Goal: Task Accomplishment & Management: Manage account settings

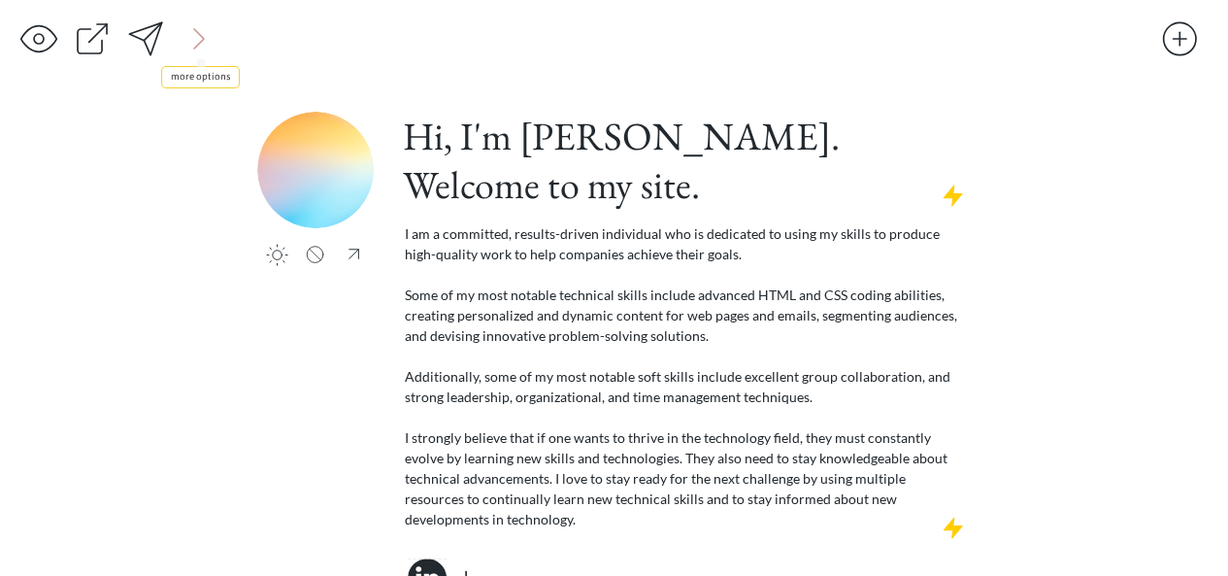
click at [198, 42] on div at bounding box center [199, 38] width 39 height 39
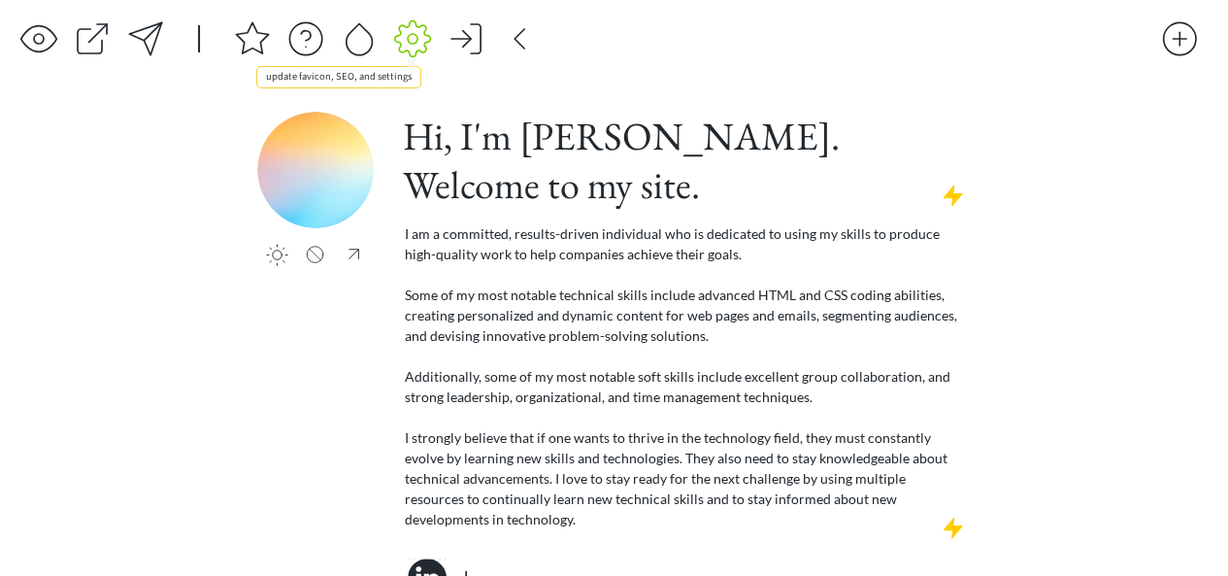
click at [398, 40] on div at bounding box center [412, 38] width 39 height 39
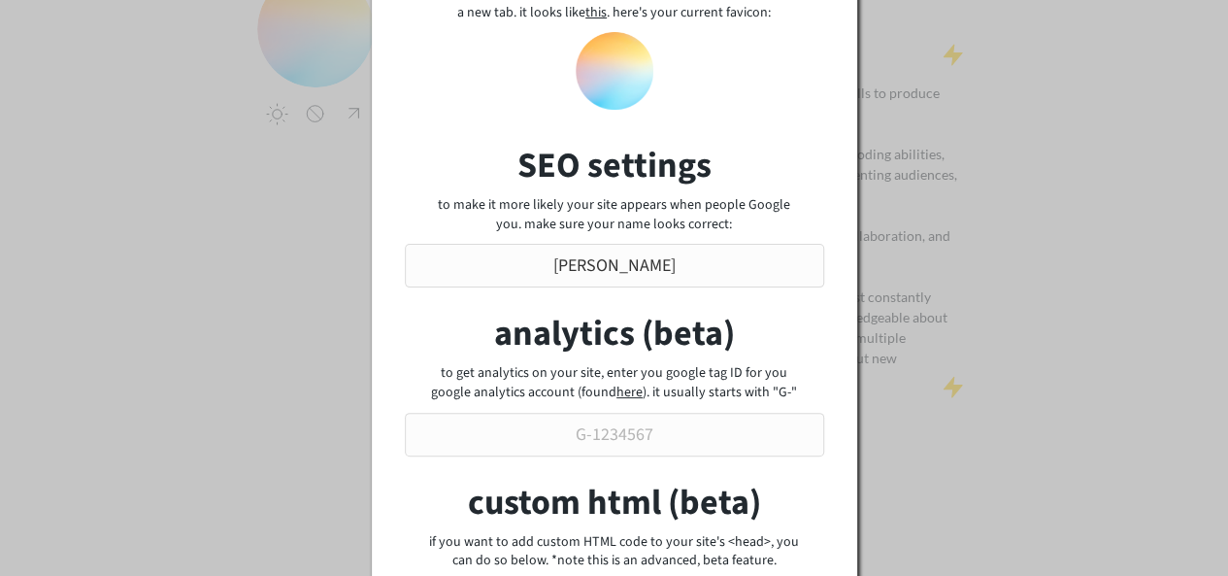
scroll to position [179, 0]
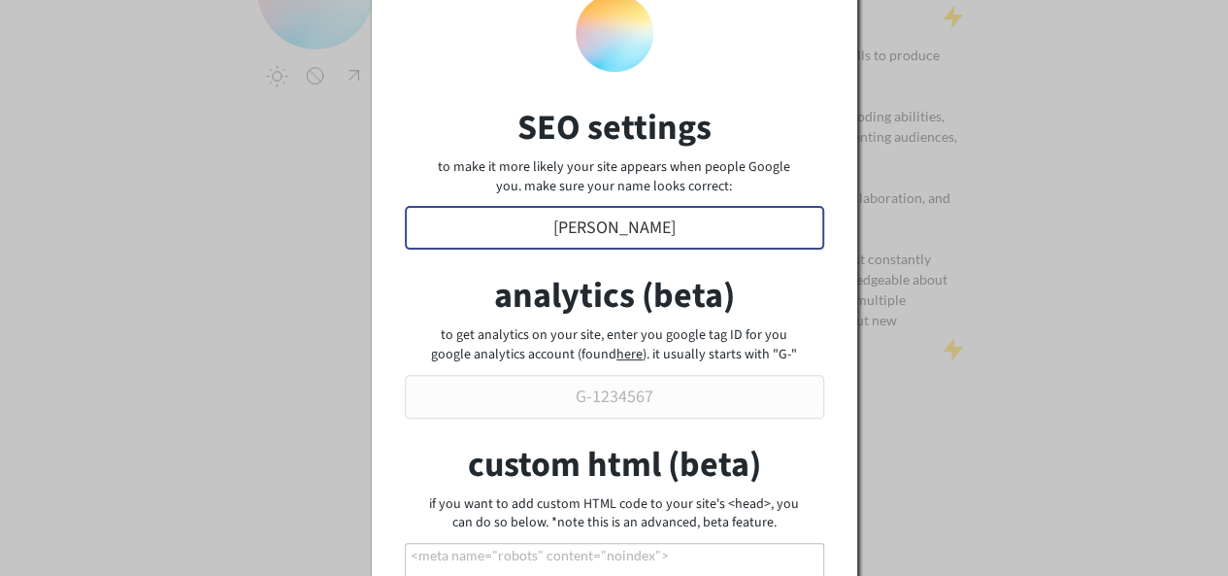
drag, startPoint x: 563, startPoint y: 234, endPoint x: 683, endPoint y: 242, distance: 120.6
click at [683, 242] on input "input" at bounding box center [614, 228] width 419 height 44
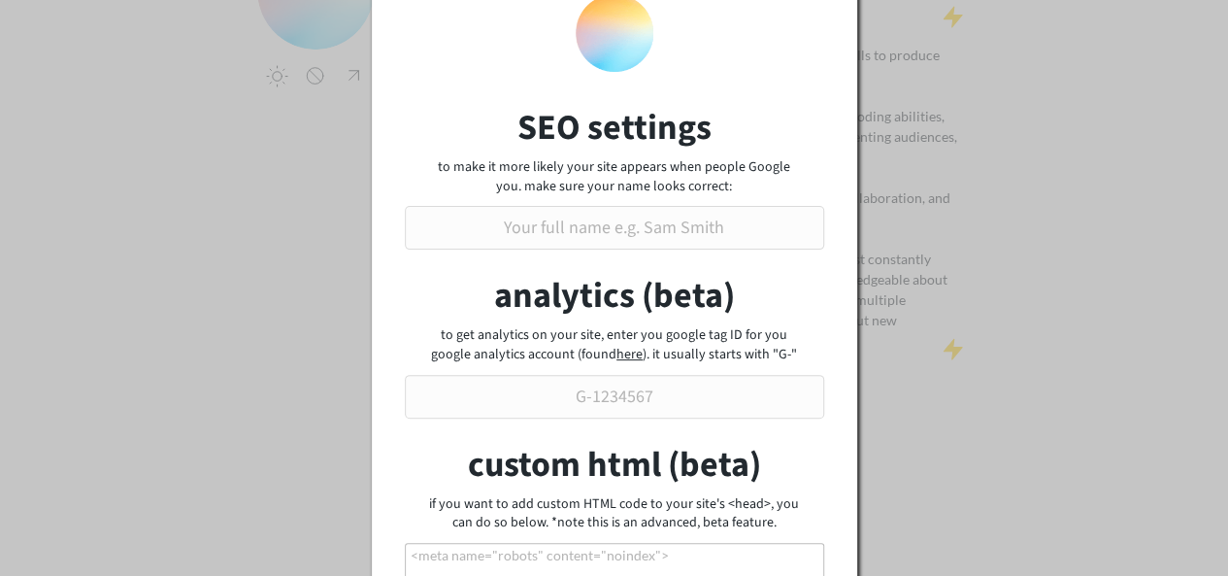
click at [705, 168] on div "to make it more likely your site appears when people Google you. make sure your…" at bounding box center [614, 177] width 373 height 38
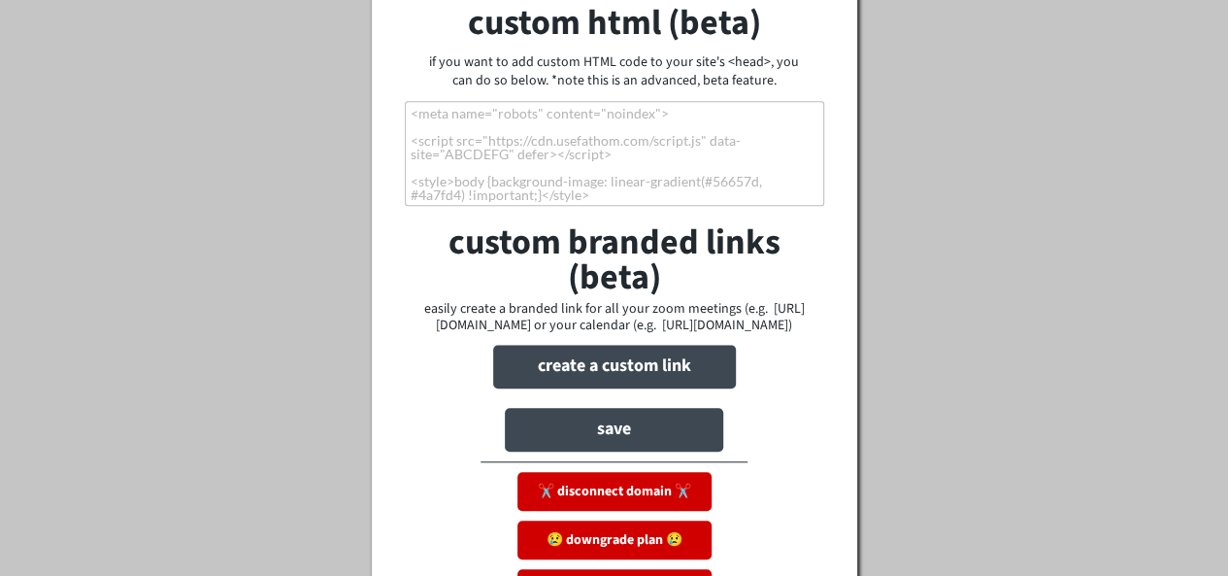
scroll to position [685, 0]
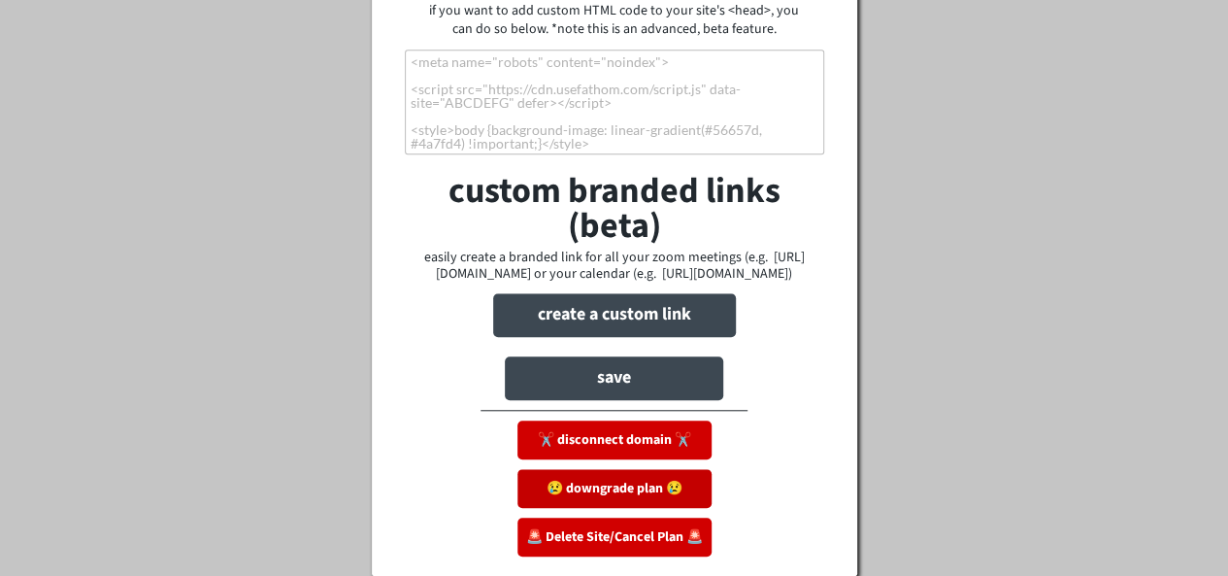
click at [647, 488] on button "😢 downgrade plan 😢" at bounding box center [614, 488] width 194 height 39
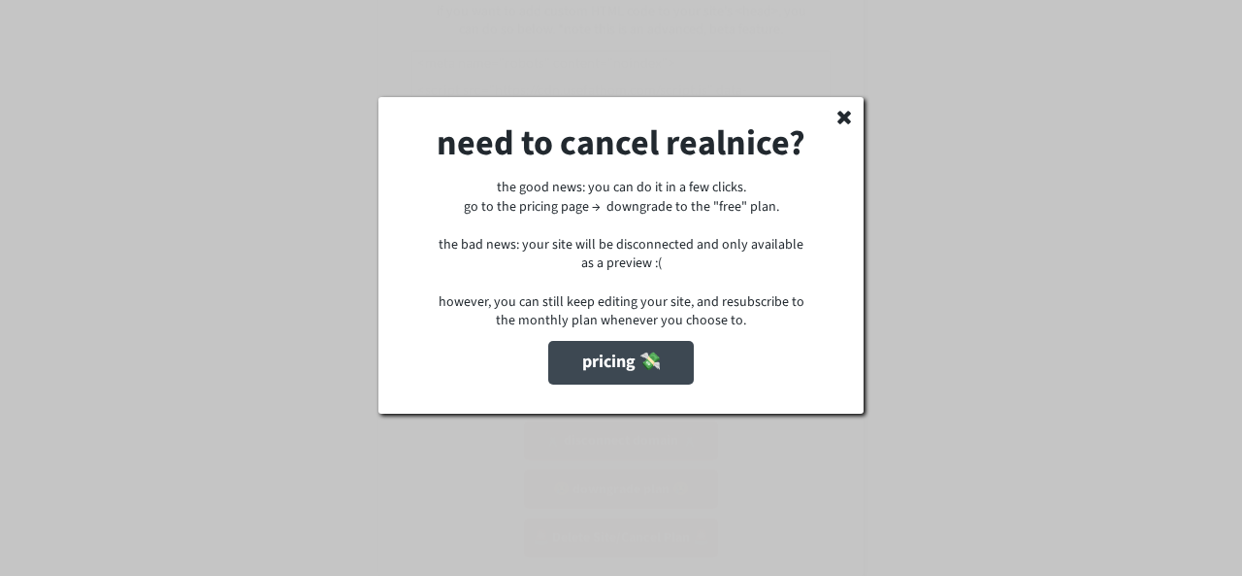
scroll to position [666, 0]
click at [639, 384] on button "pricing 💸" at bounding box center [621, 363] width 146 height 44
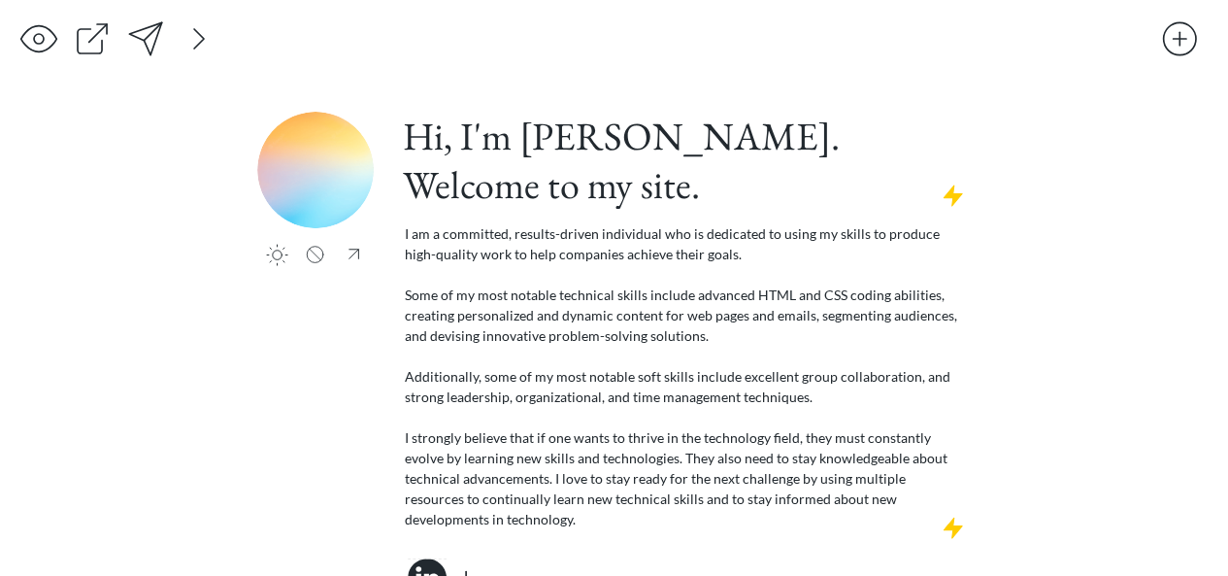
scroll to position [8, 0]
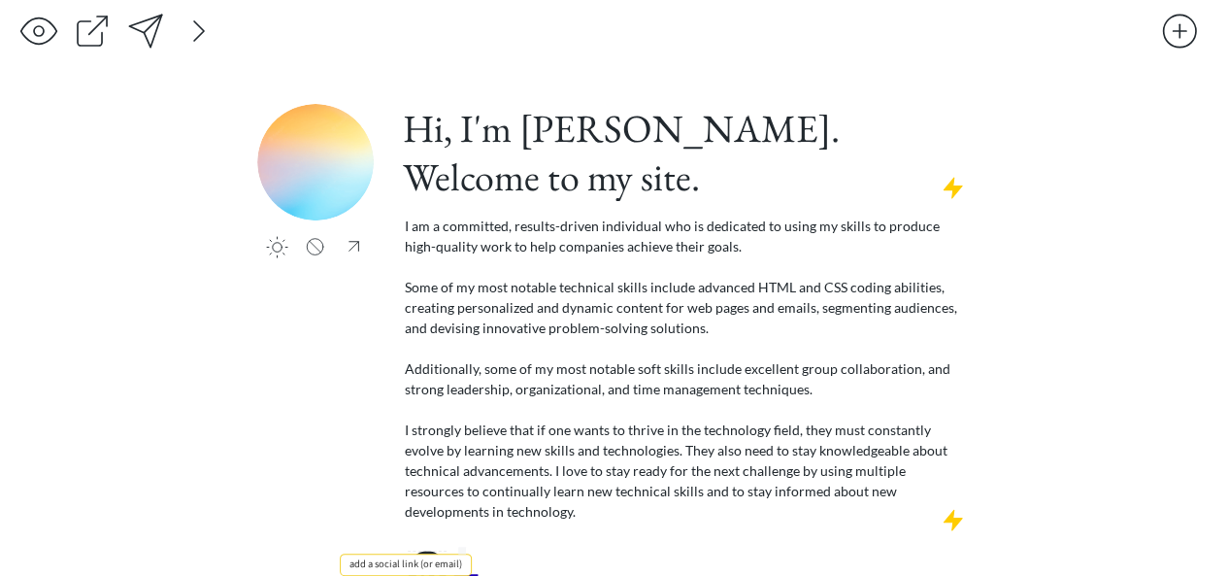
click at [462, 555] on div at bounding box center [466, 574] width 39 height 39
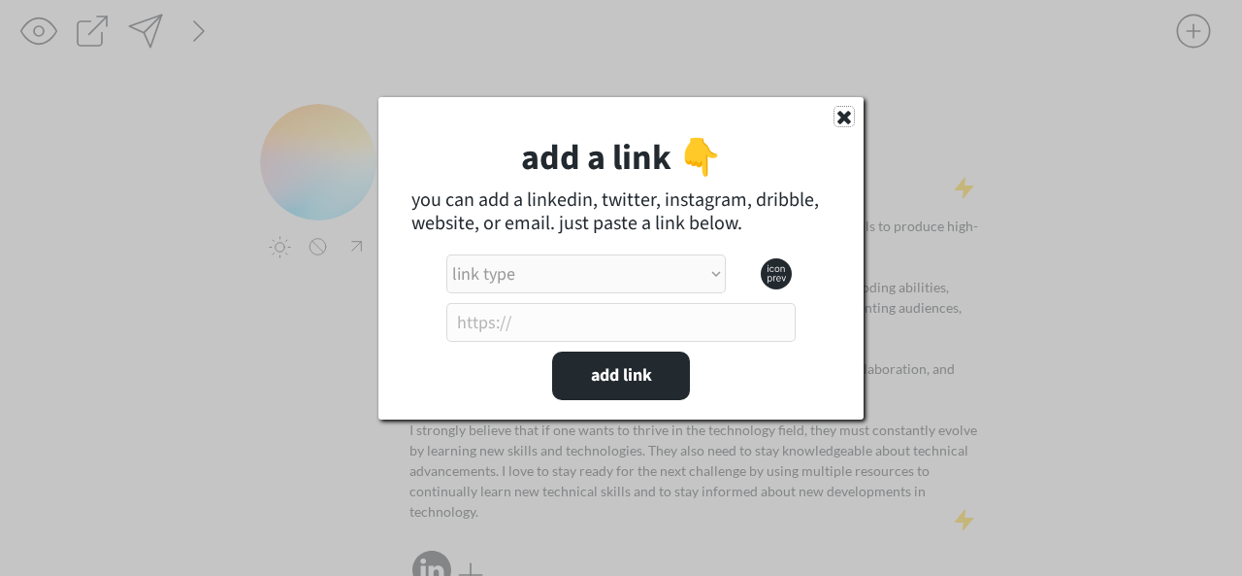
click at [844, 116] on use at bounding box center [845, 118] width 14 height 14
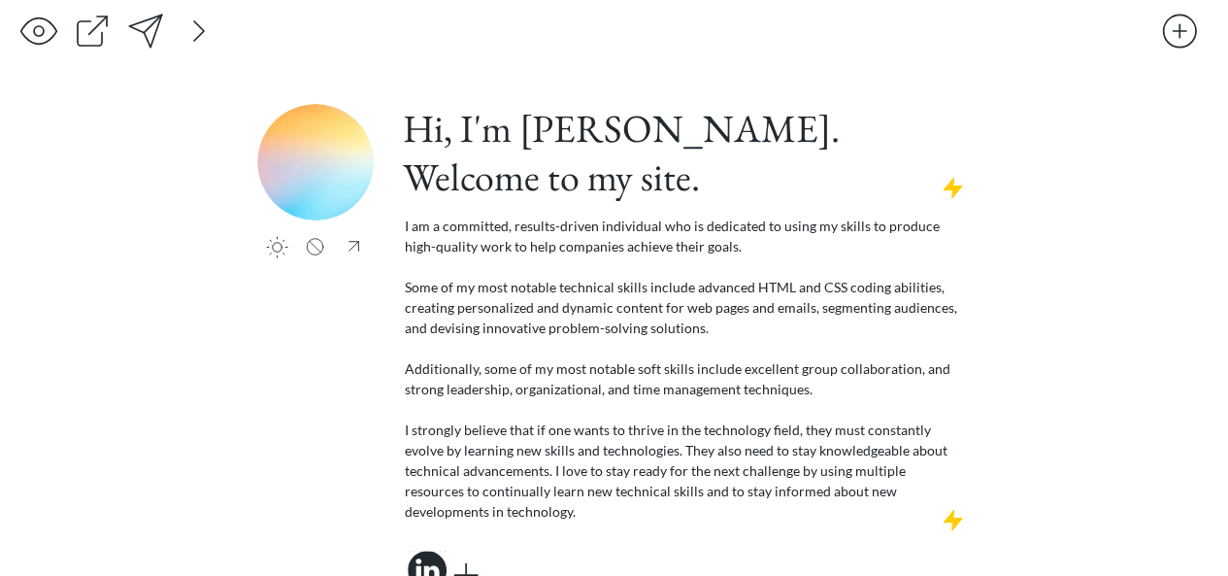
drag, startPoint x: 400, startPoint y: 519, endPoint x: 515, endPoint y: 513, distance: 115.7
click at [515, 513] on div "Hi, I'm Janeise. Welcome to my site. I am a committed, results-driven individua…" at bounding box center [685, 349] width 571 height 491
click at [436, 550] on icon at bounding box center [427, 569] width 39 height 39
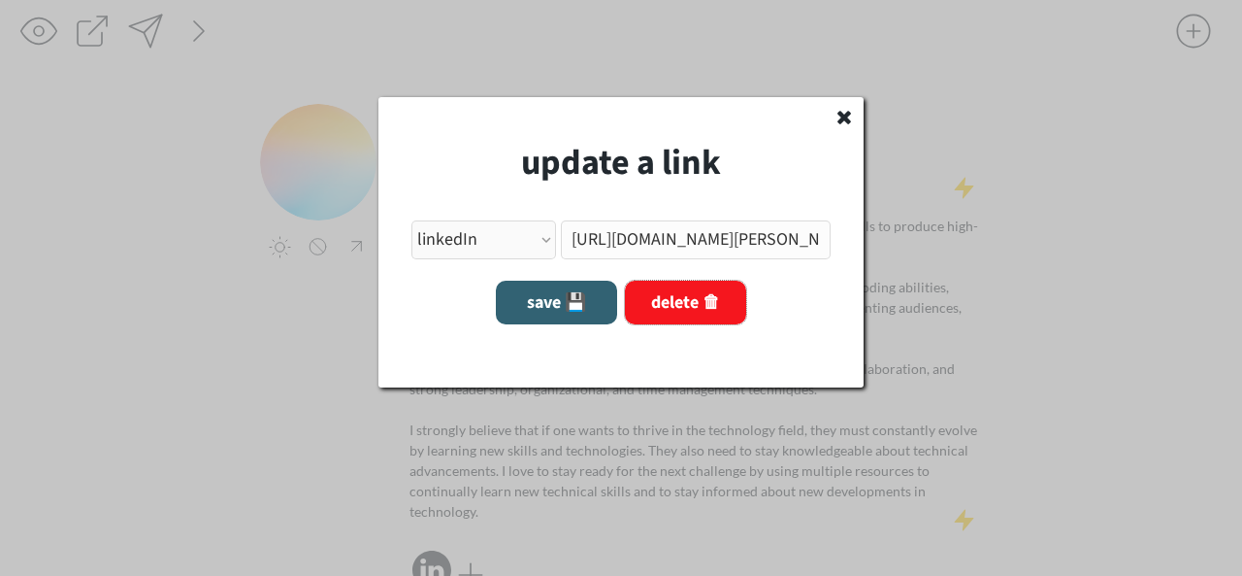
click at [679, 293] on button "delete 🗑" at bounding box center [685, 303] width 121 height 44
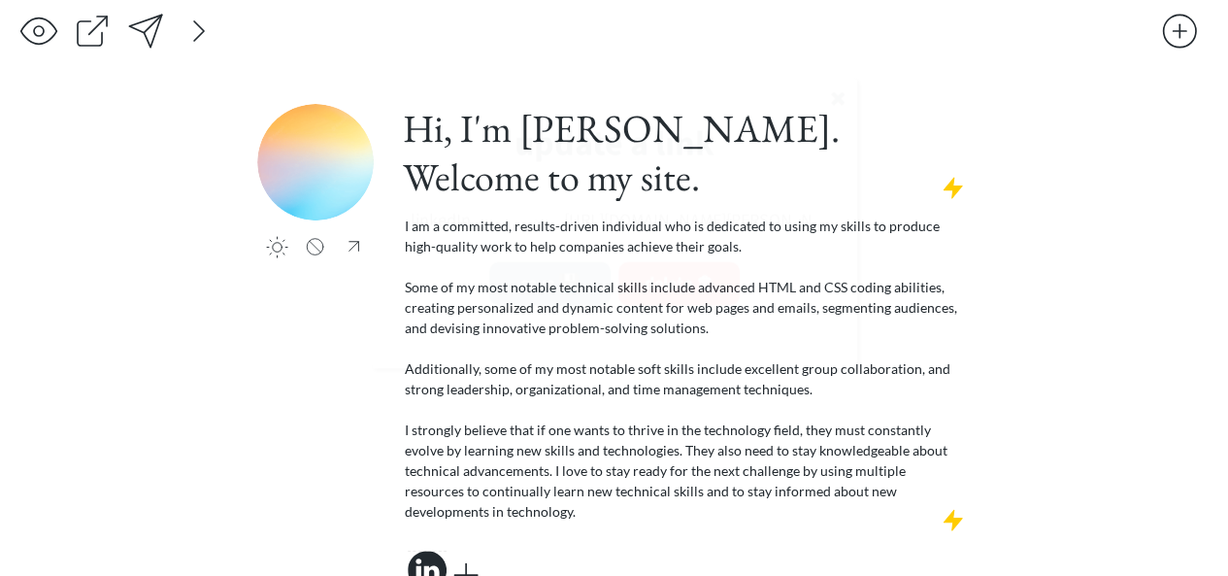
select select ""PLACEHOLDER_1427118222253""
click at [206, 38] on div at bounding box center [199, 31] width 39 height 39
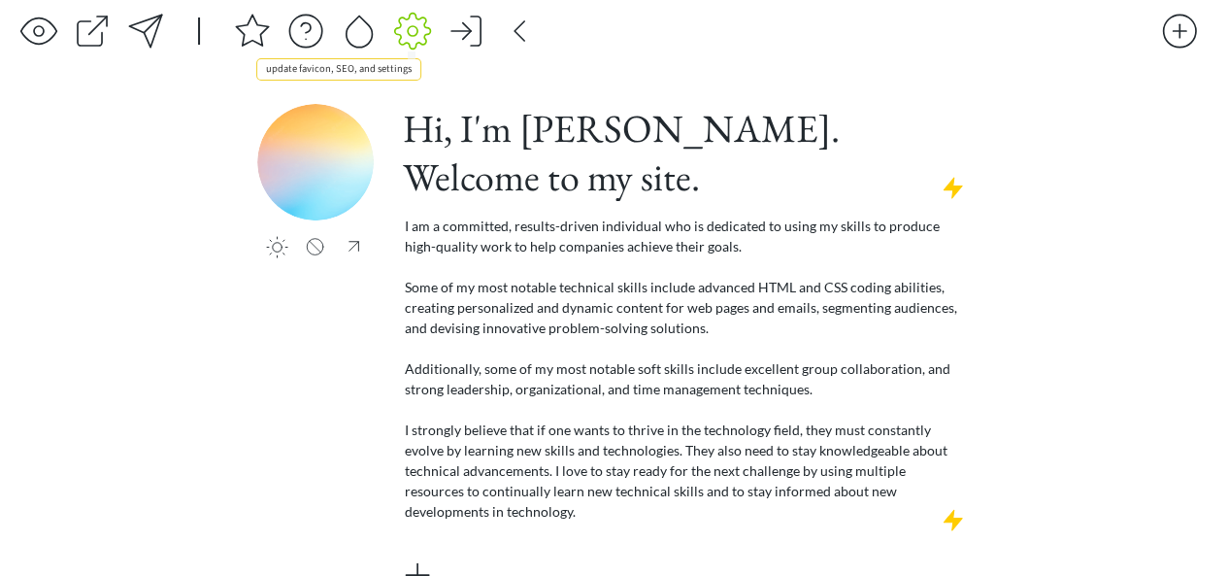
click at [400, 45] on div at bounding box center [412, 31] width 39 height 39
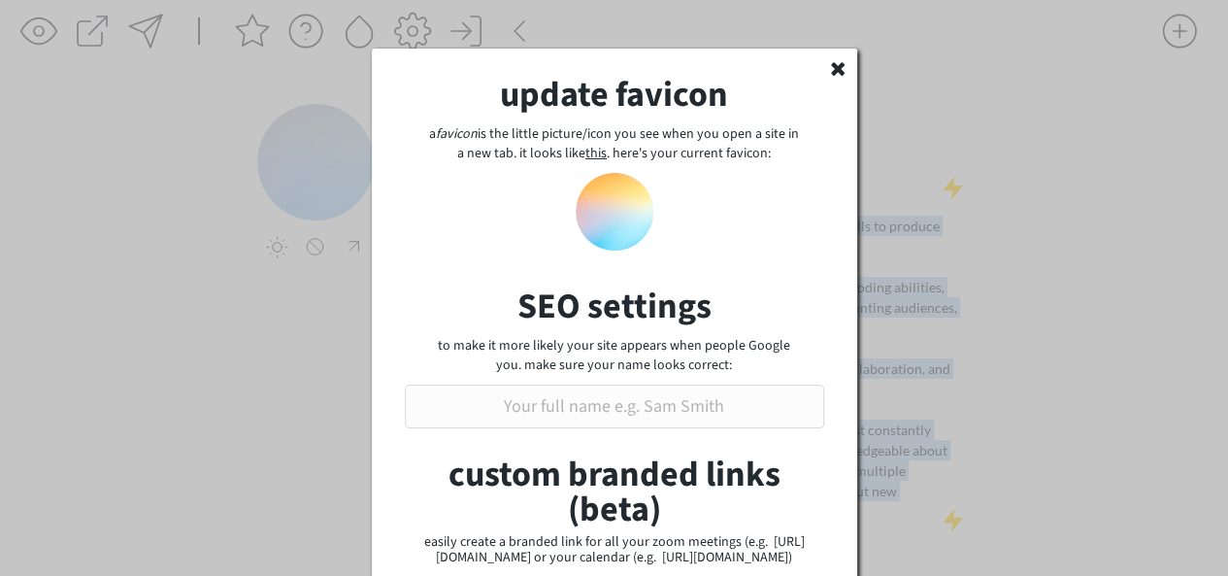
drag, startPoint x: 1219, startPoint y: 240, endPoint x: 1241, endPoint y: 243, distance: 22.5
click at [1227, 243] on html "click to upload a picture Hi, I'm Janeise. Welcome to my site. I am a committed…" at bounding box center [614, 280] width 1228 height 576
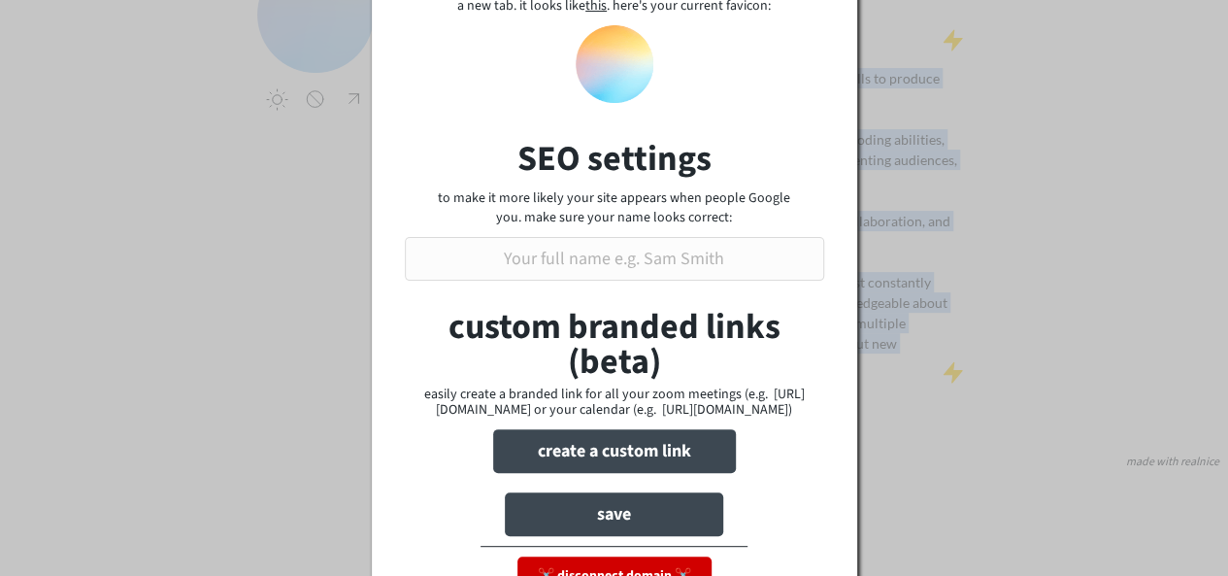
scroll to position [256, 0]
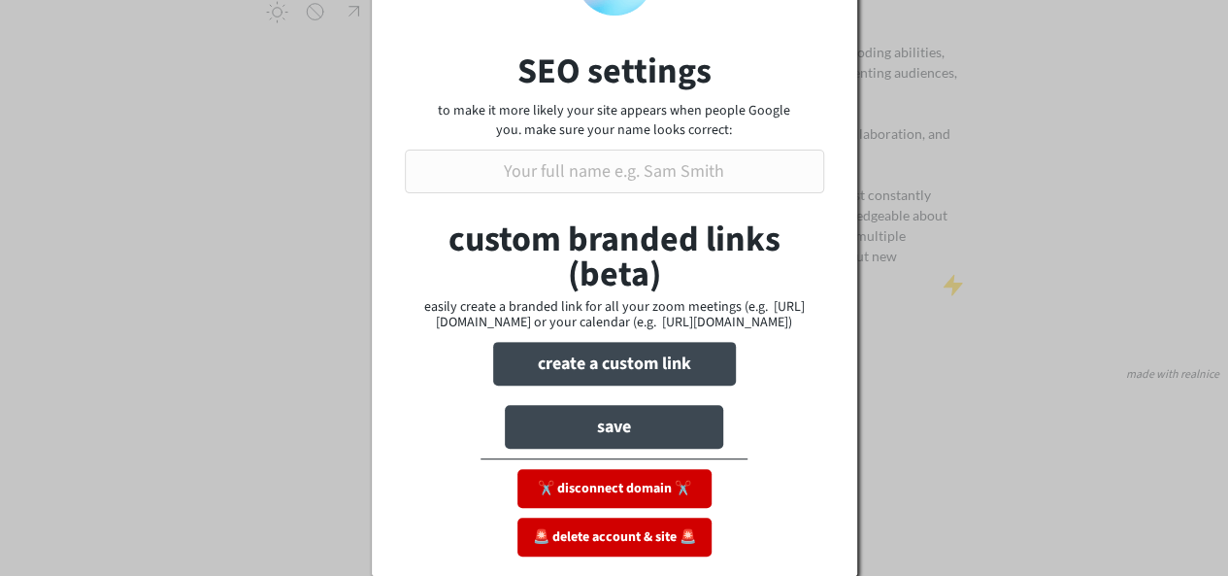
click at [748, 500] on div "update favicon a favicon is the little picture/icon you see when you open a sit…" at bounding box center [614, 195] width 485 height 762
click at [642, 482] on button "✂️ disconnect domain ✂️" at bounding box center [614, 488] width 194 height 39
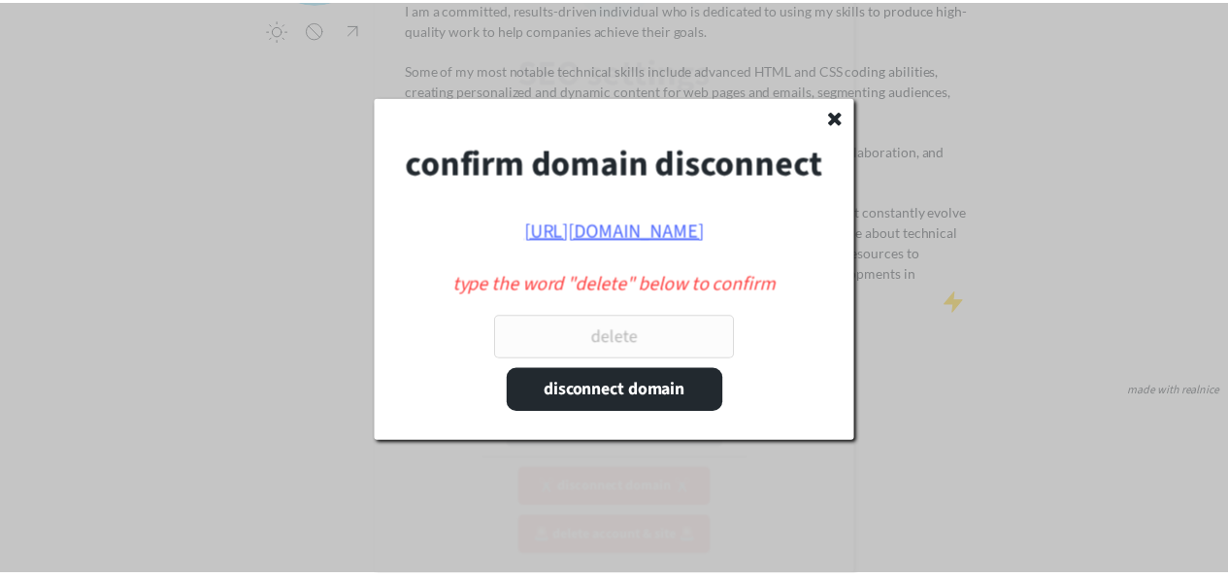
scroll to position [237, 0]
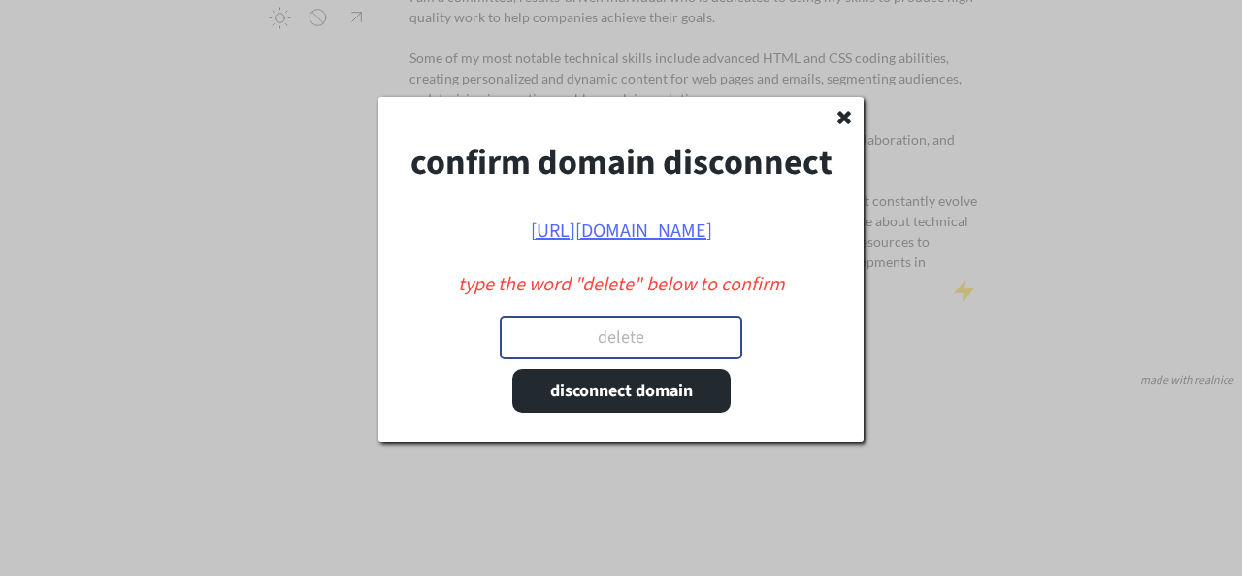
click at [607, 329] on input "input" at bounding box center [621, 337] width 243 height 44
click at [844, 115] on use at bounding box center [845, 118] width 14 height 14
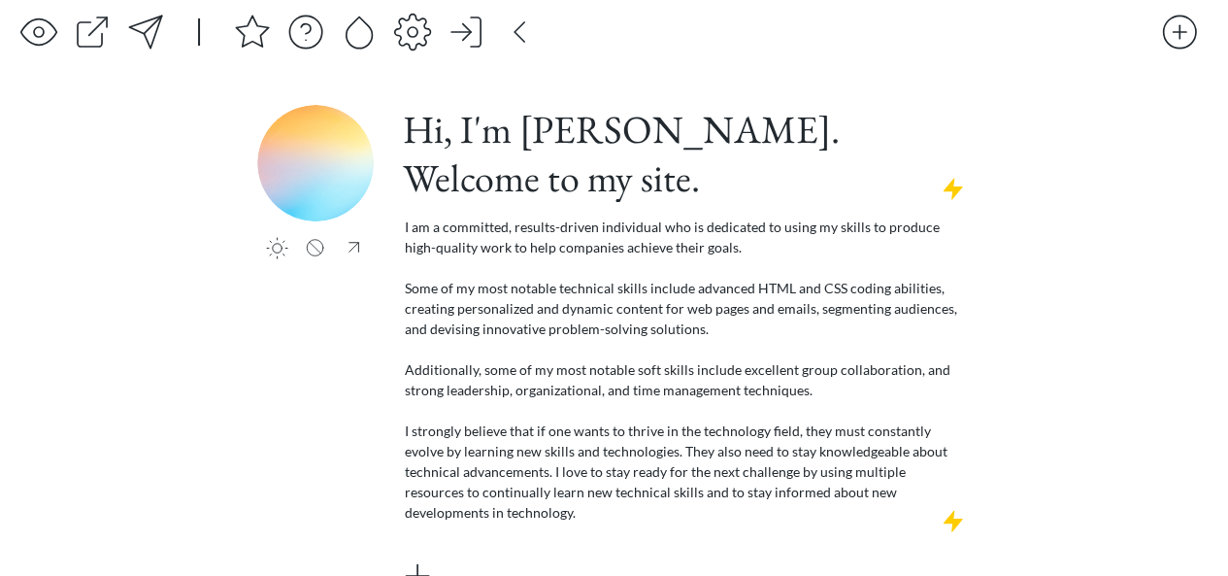
scroll to position [0, 0]
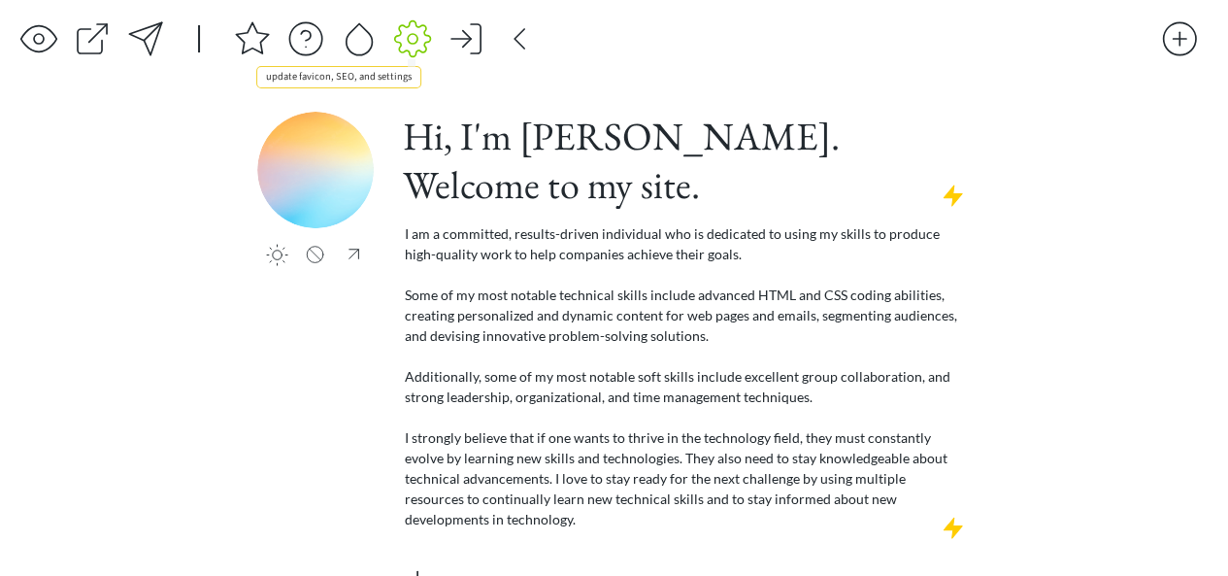
click at [417, 42] on div at bounding box center [412, 38] width 39 height 39
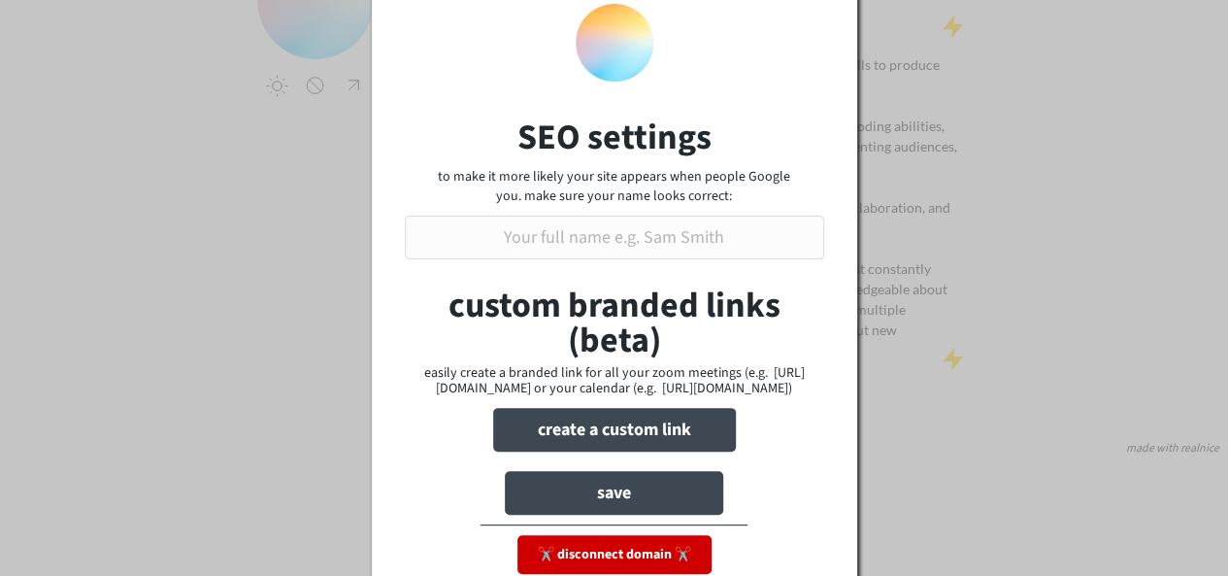
scroll to position [248, 0]
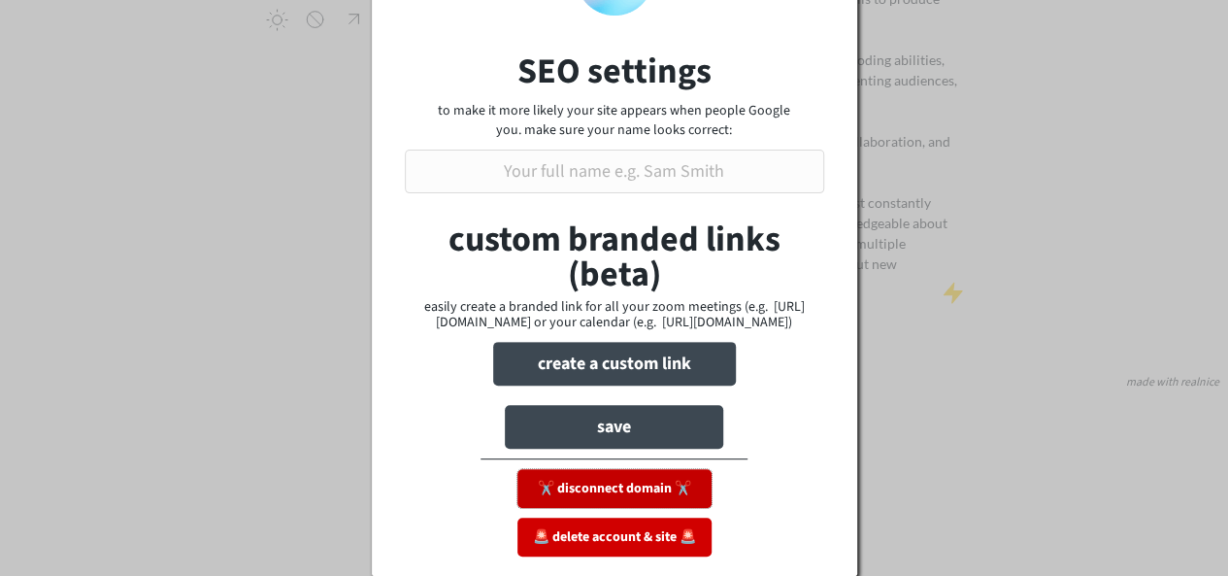
click at [676, 480] on button "✂️ disconnect domain ✂️" at bounding box center [614, 488] width 194 height 39
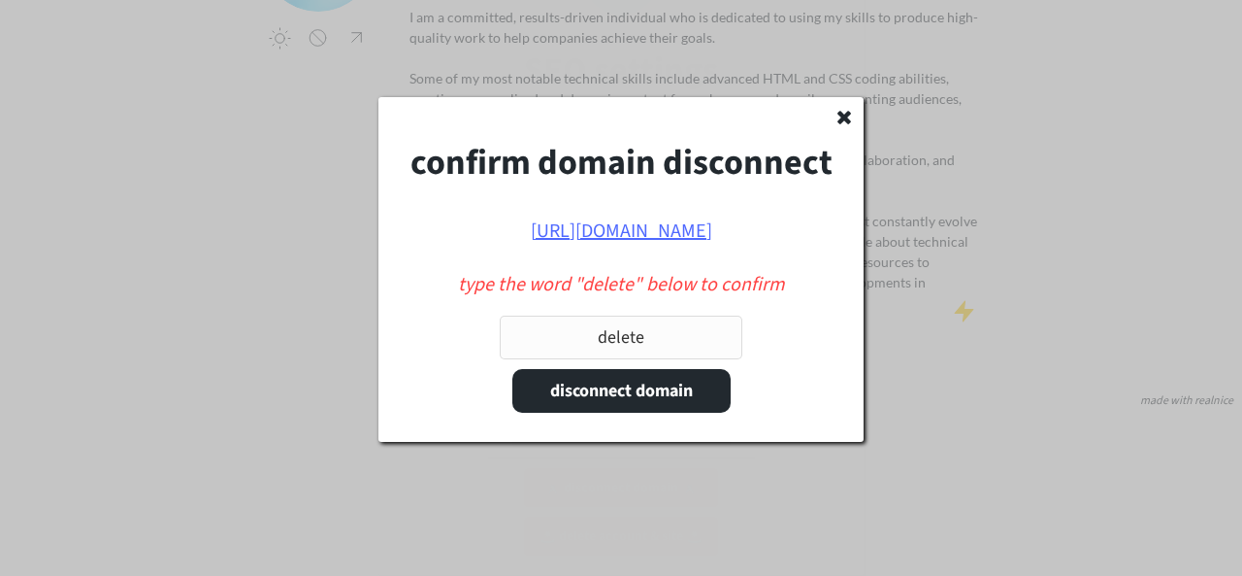
scroll to position [229, 0]
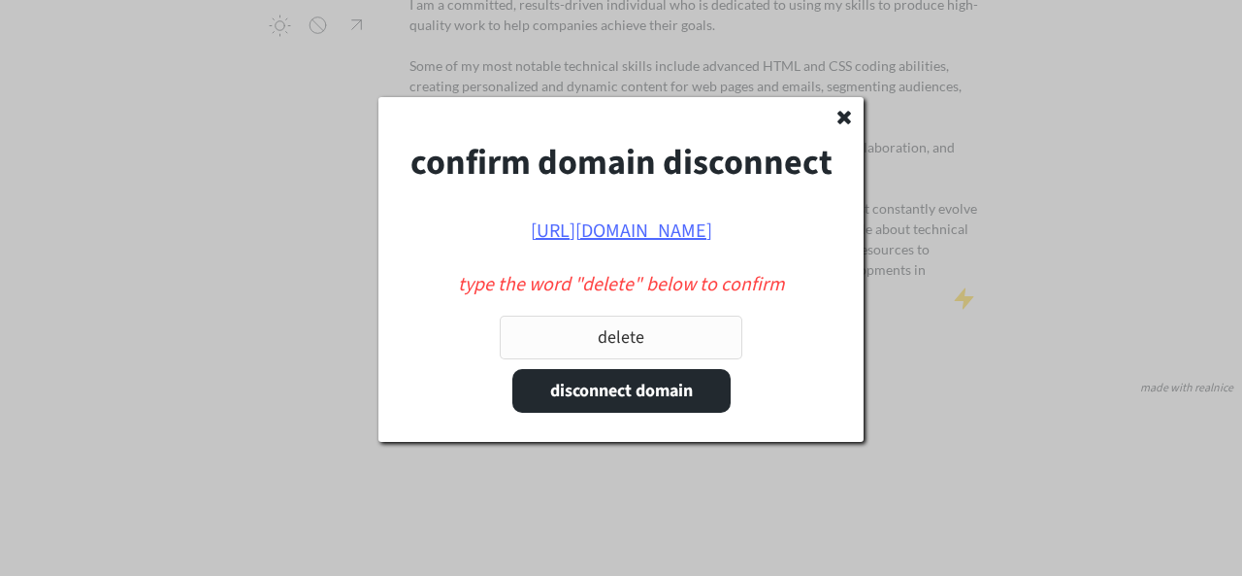
click at [687, 347] on input "input" at bounding box center [621, 337] width 243 height 44
type input "d"
type input "delete"
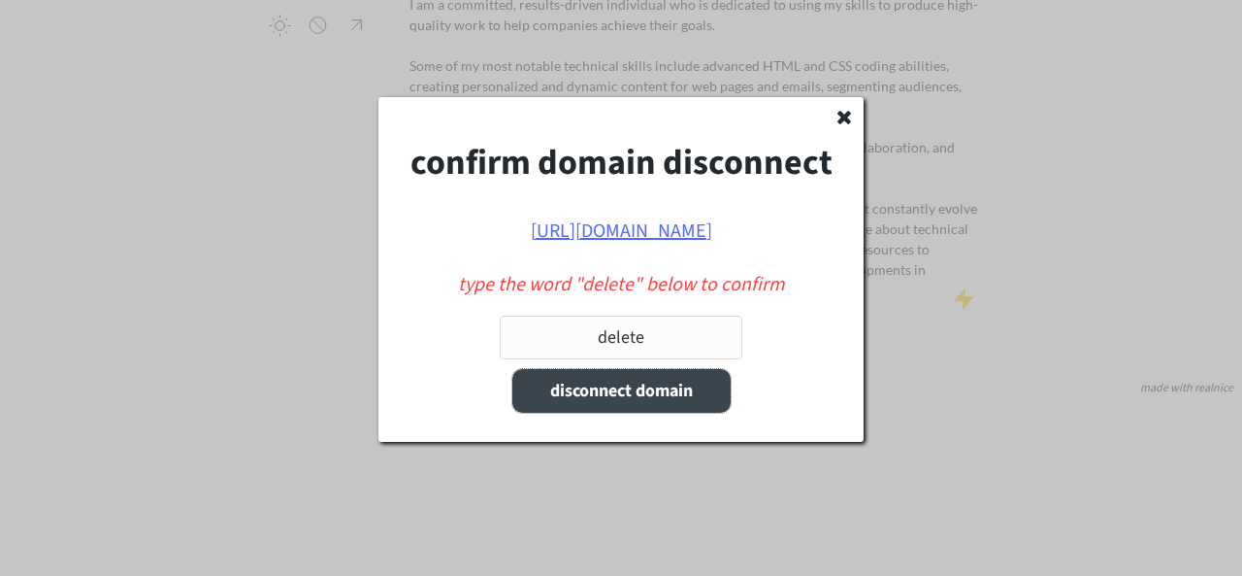
click at [658, 389] on button "disconnect domain" at bounding box center [622, 391] width 218 height 44
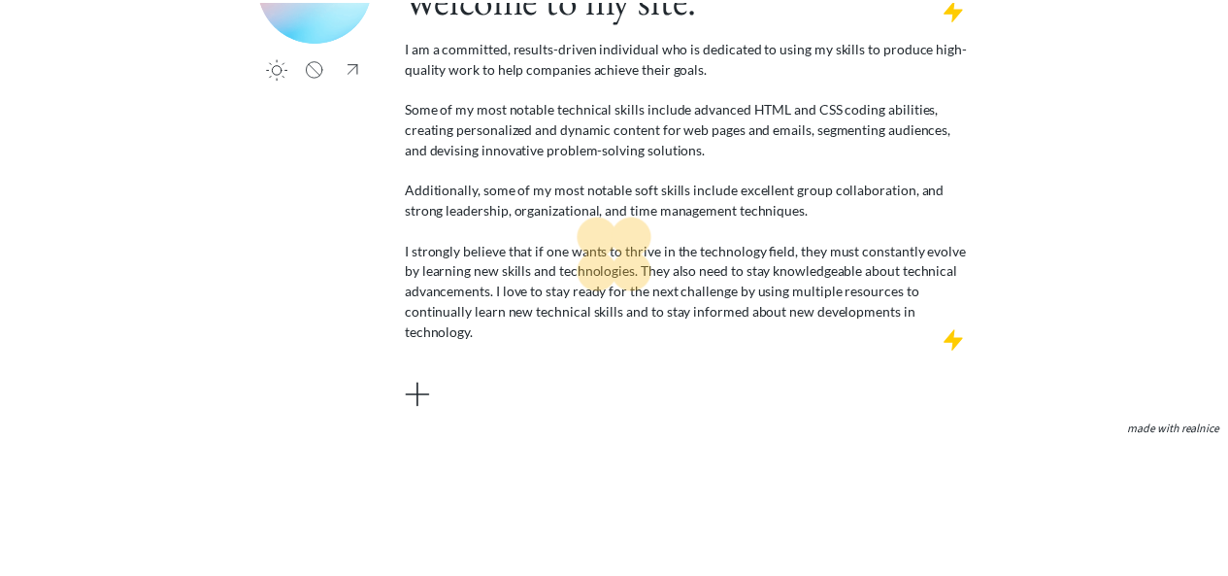
scroll to position [186, 0]
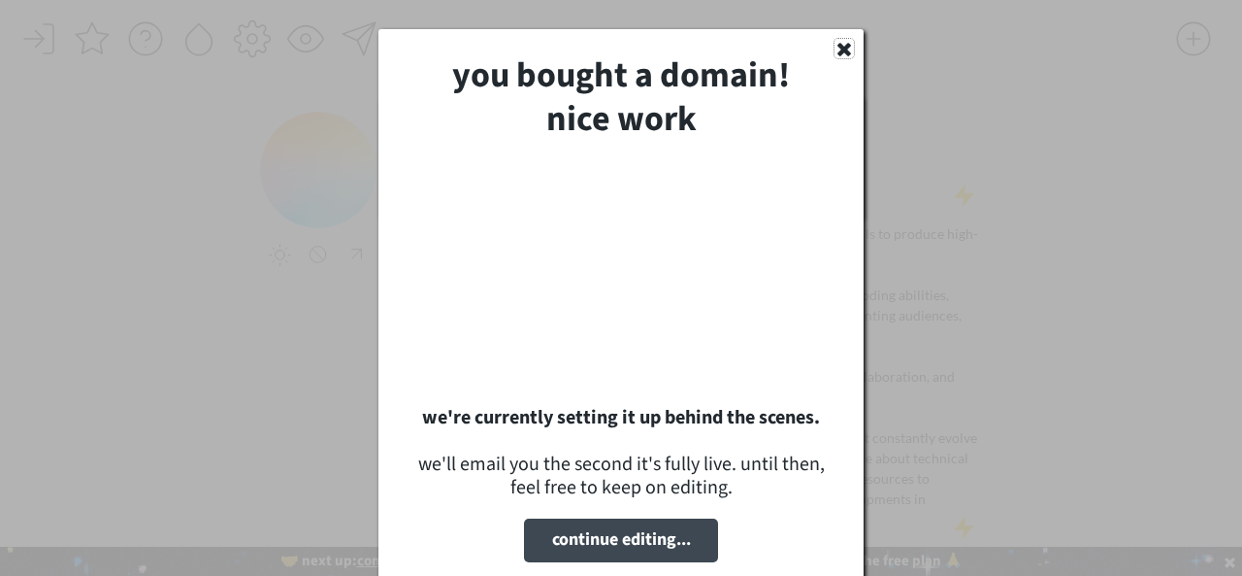
click at [844, 48] on use at bounding box center [845, 50] width 14 height 14
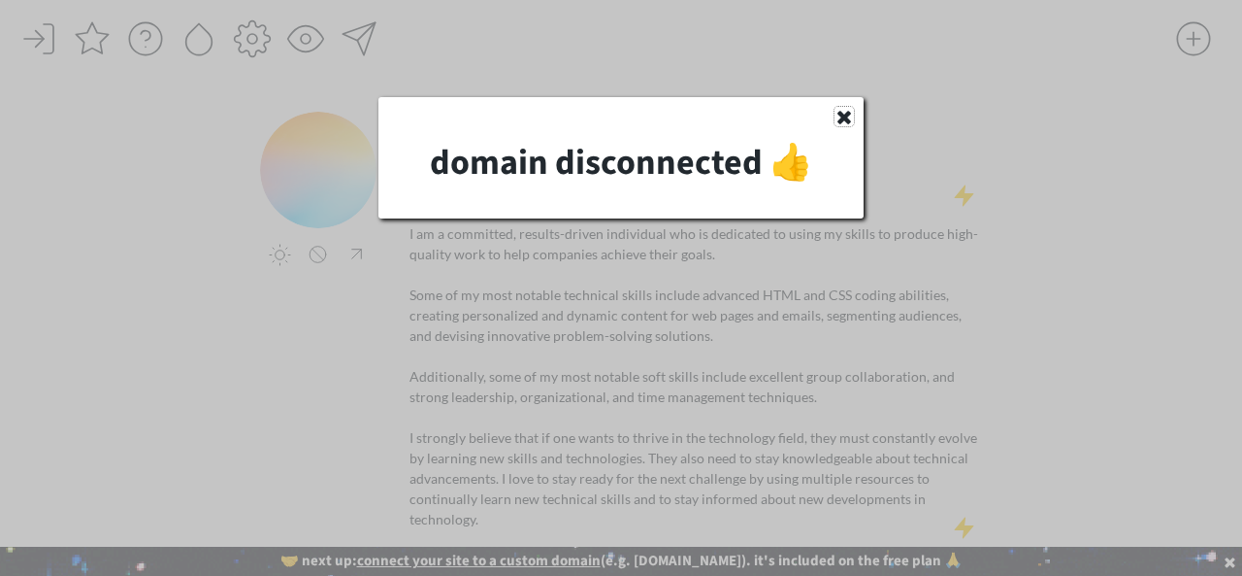
click at [849, 117] on icon at bounding box center [844, 116] width 19 height 19
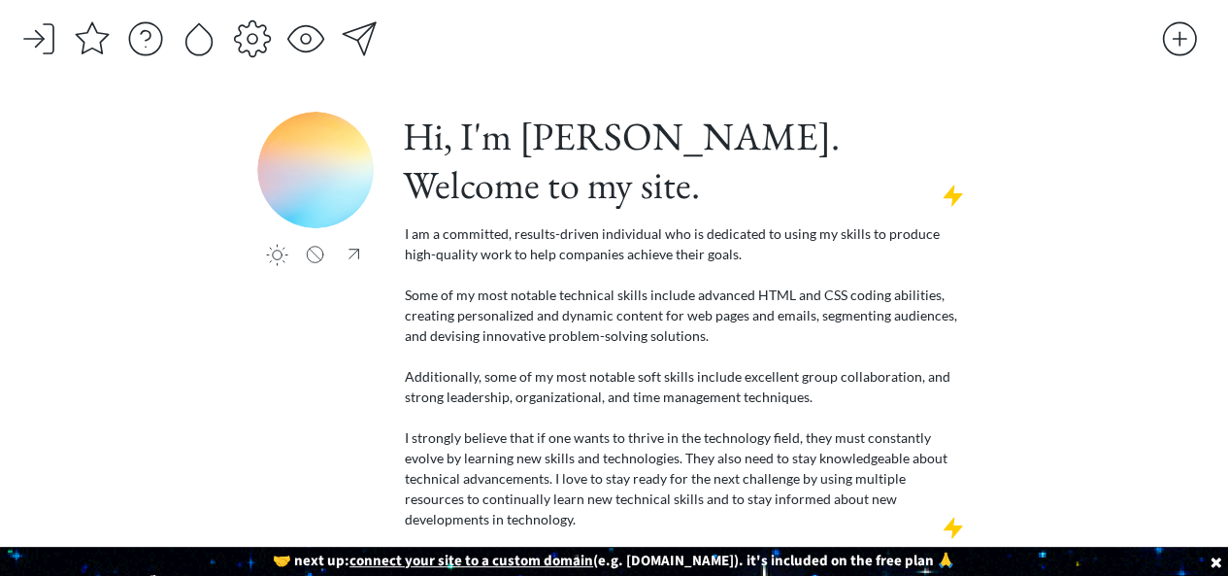
scroll to position [37, 0]
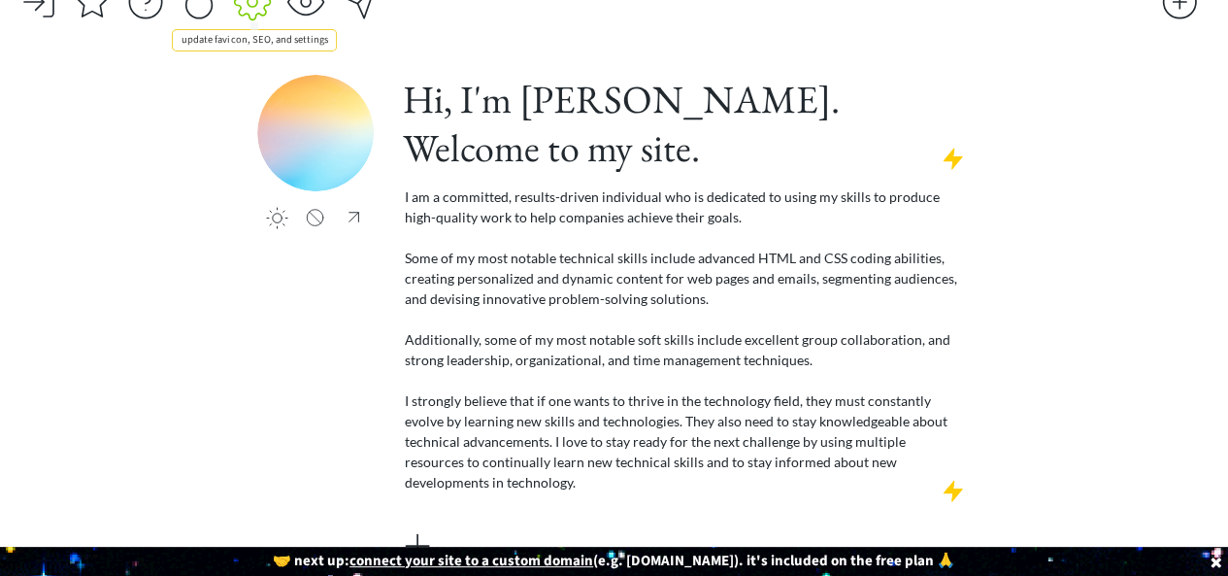
click at [252, 11] on div at bounding box center [252, 2] width 39 height 39
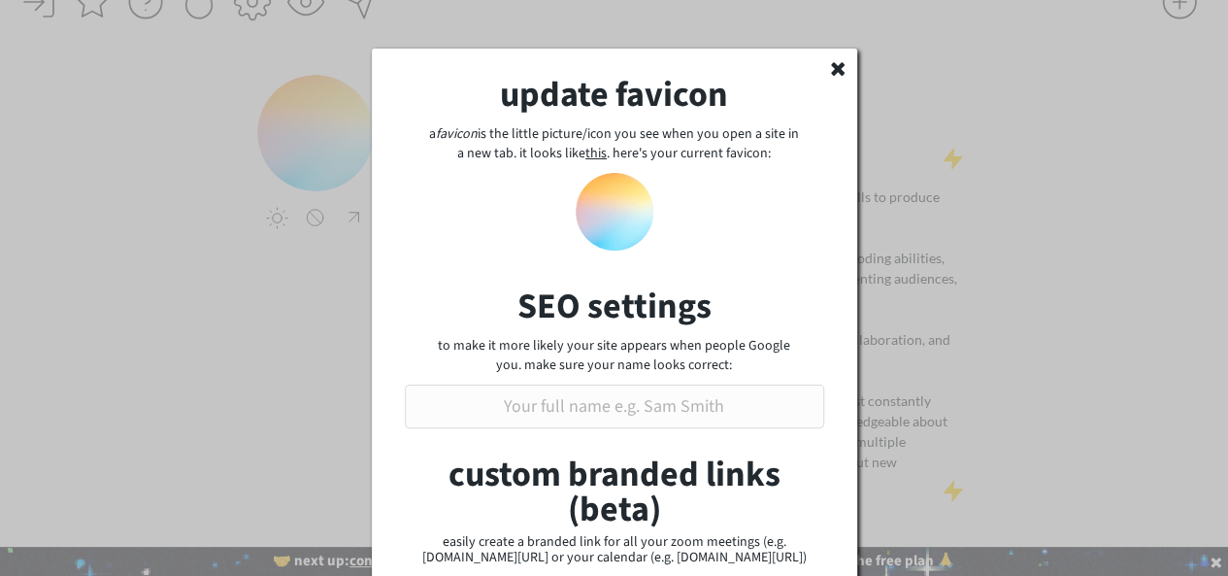
scroll to position [223, 0]
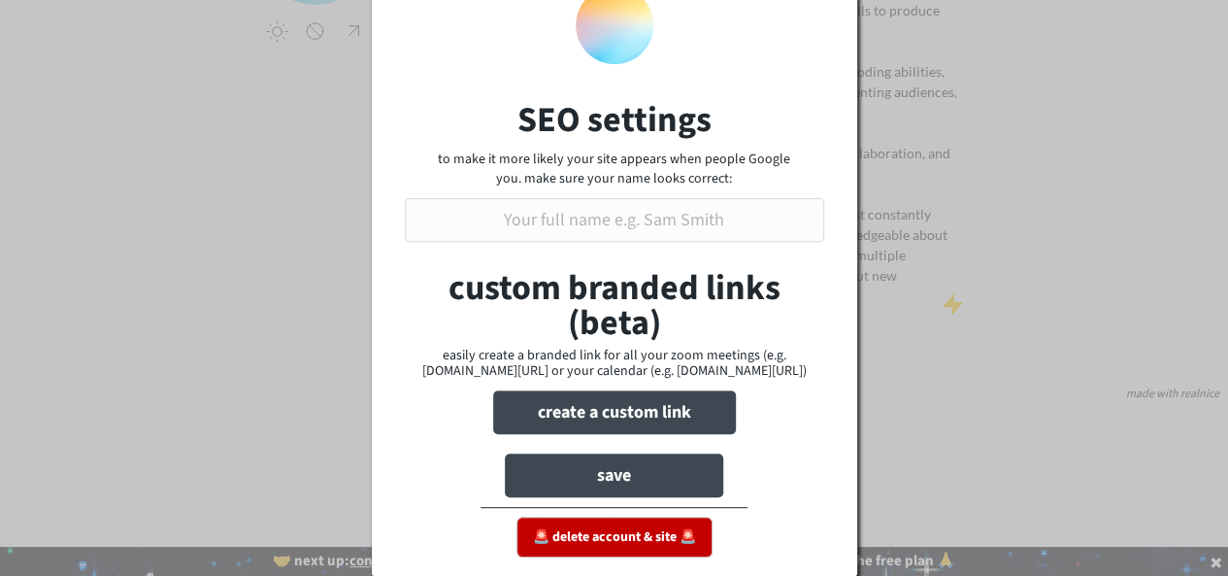
click at [660, 537] on button "🚨 delete account & site 🚨" at bounding box center [614, 536] width 194 height 39
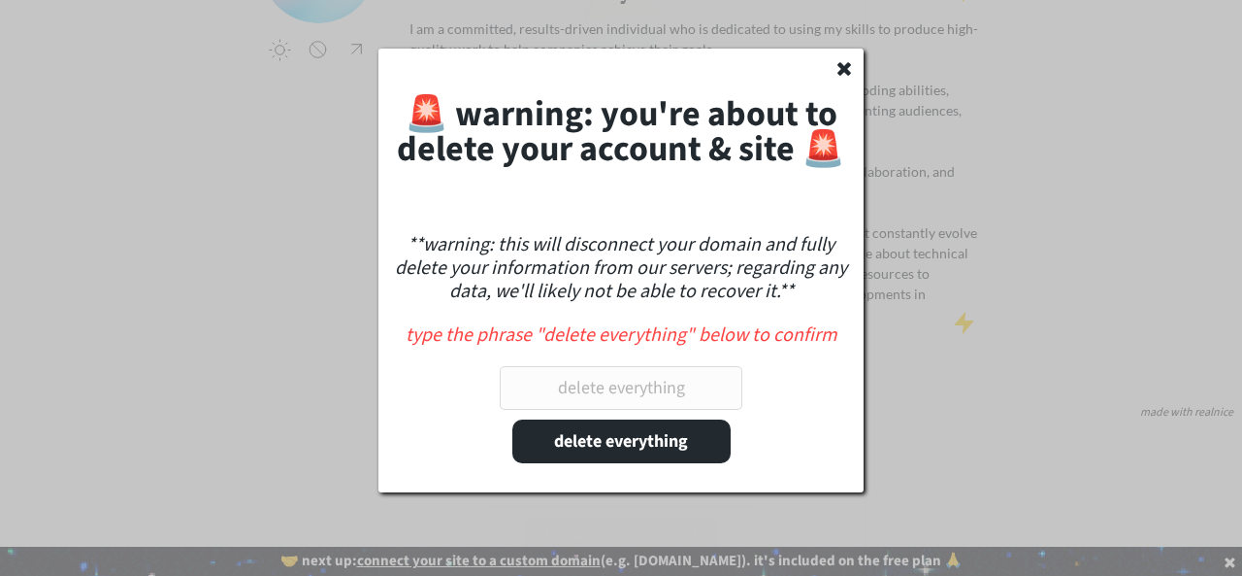
scroll to position [204, 0]
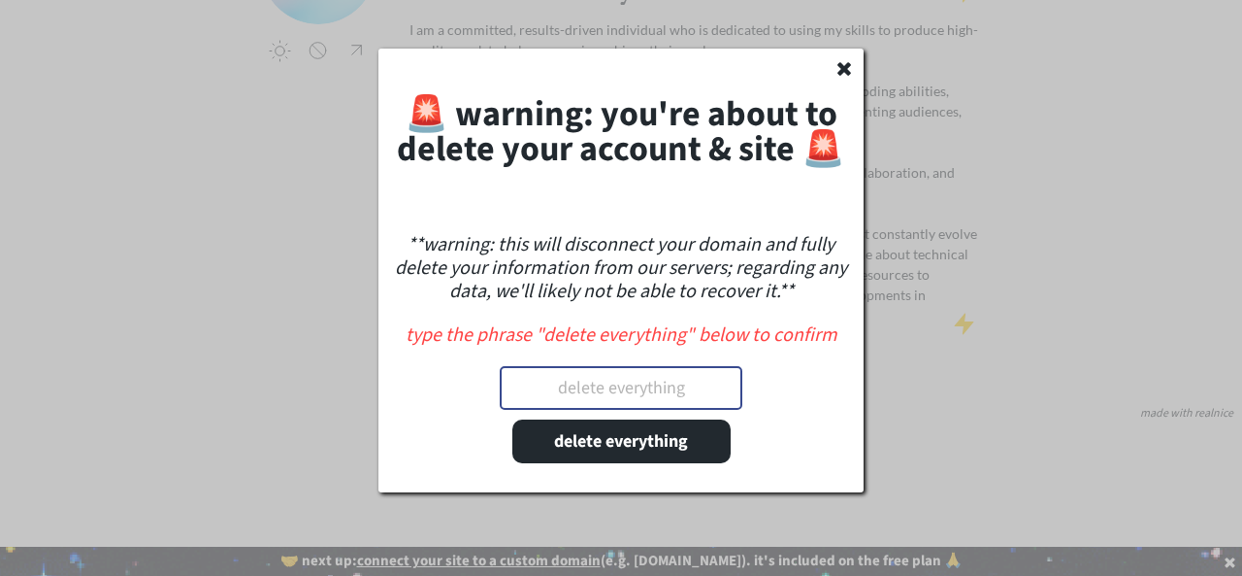
click at [669, 400] on input "input" at bounding box center [621, 388] width 243 height 44
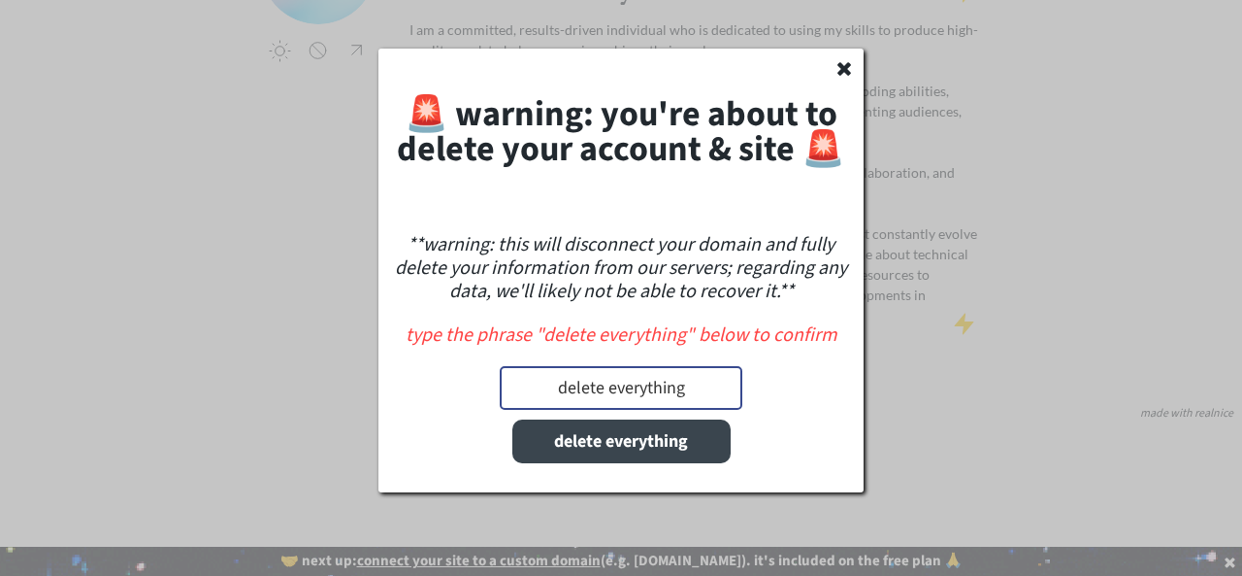
type input "delete everything"
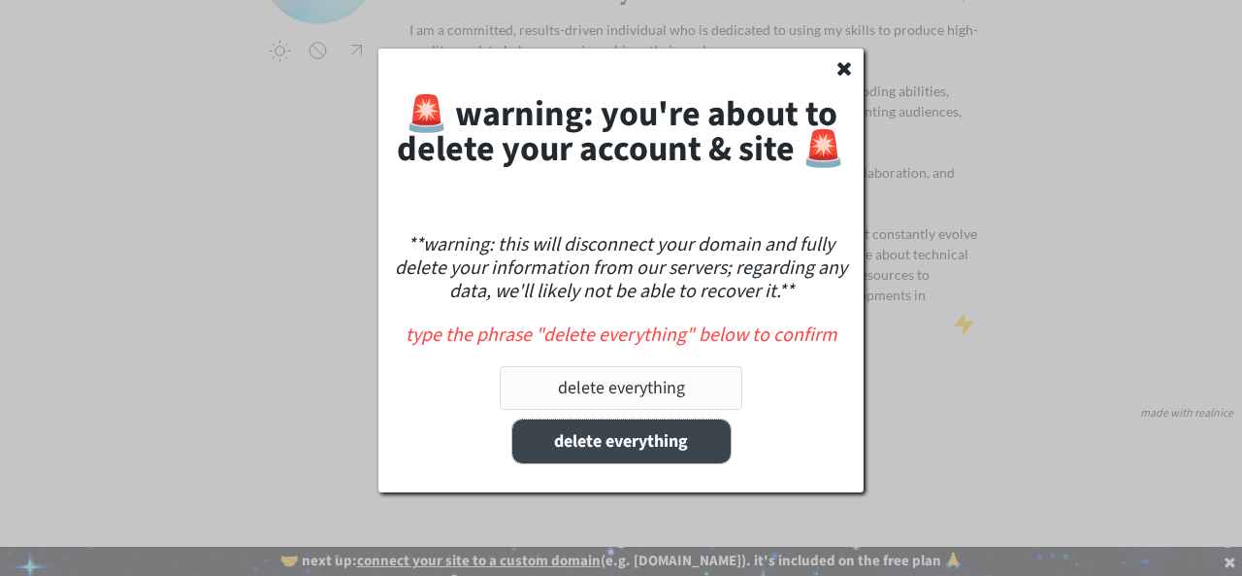
click at [693, 441] on button "delete everything" at bounding box center [622, 441] width 218 height 44
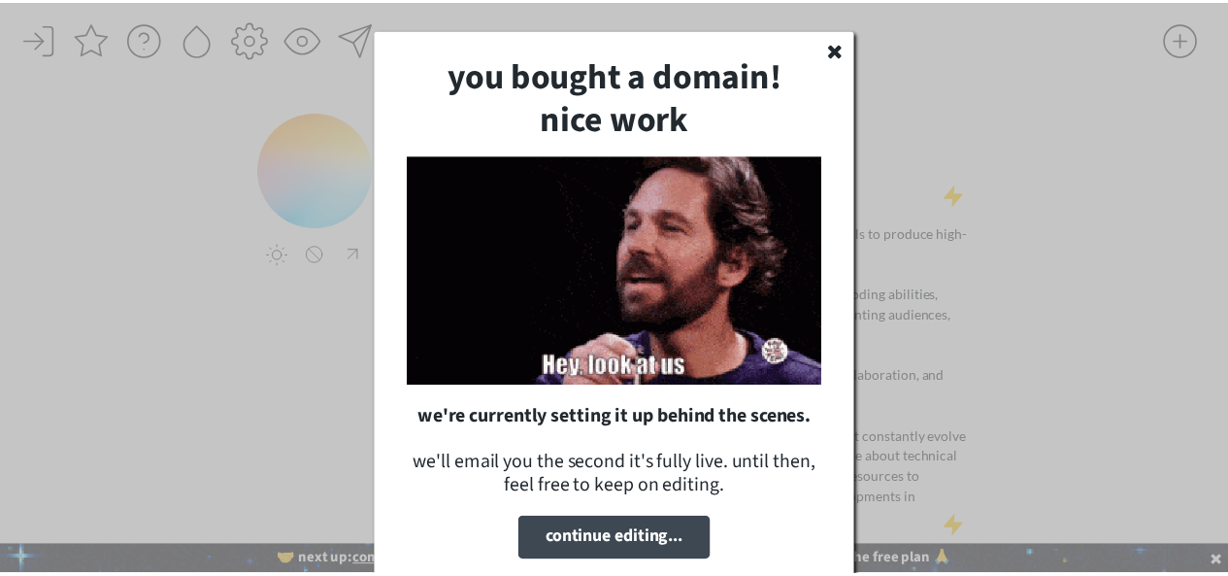
scroll to position [37, 0]
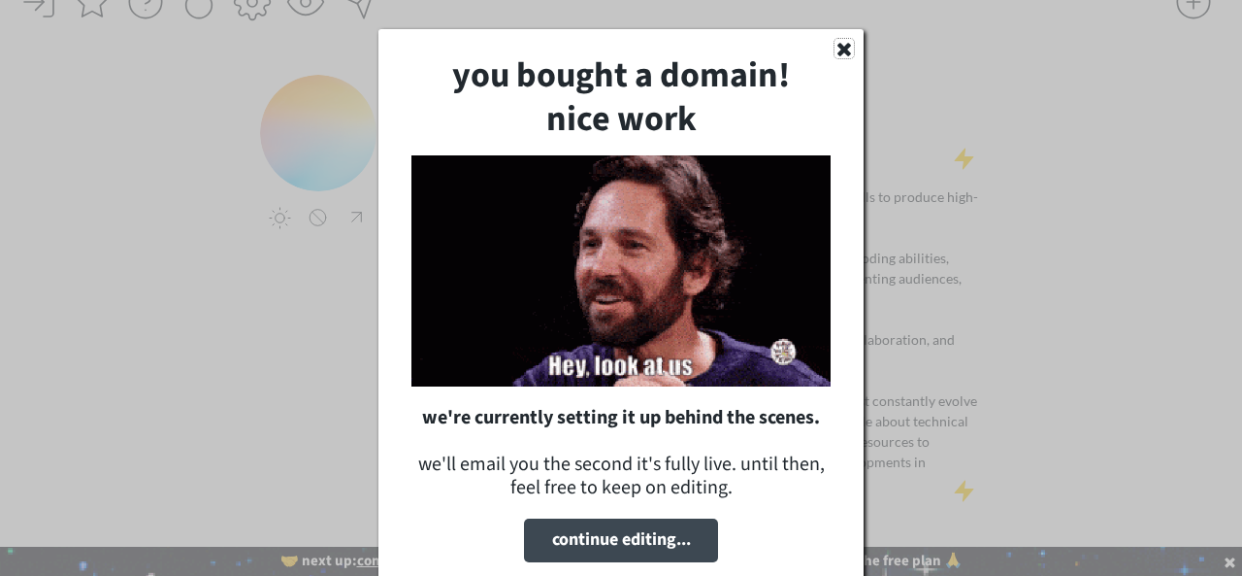
click at [844, 47] on use at bounding box center [845, 50] width 14 height 14
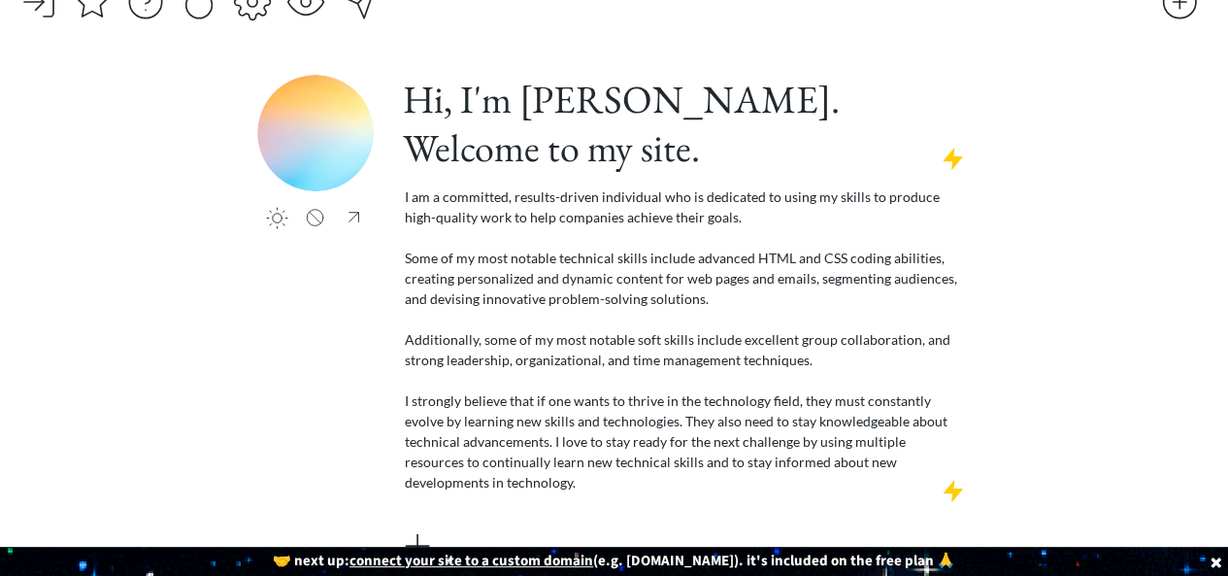
scroll to position [0, 0]
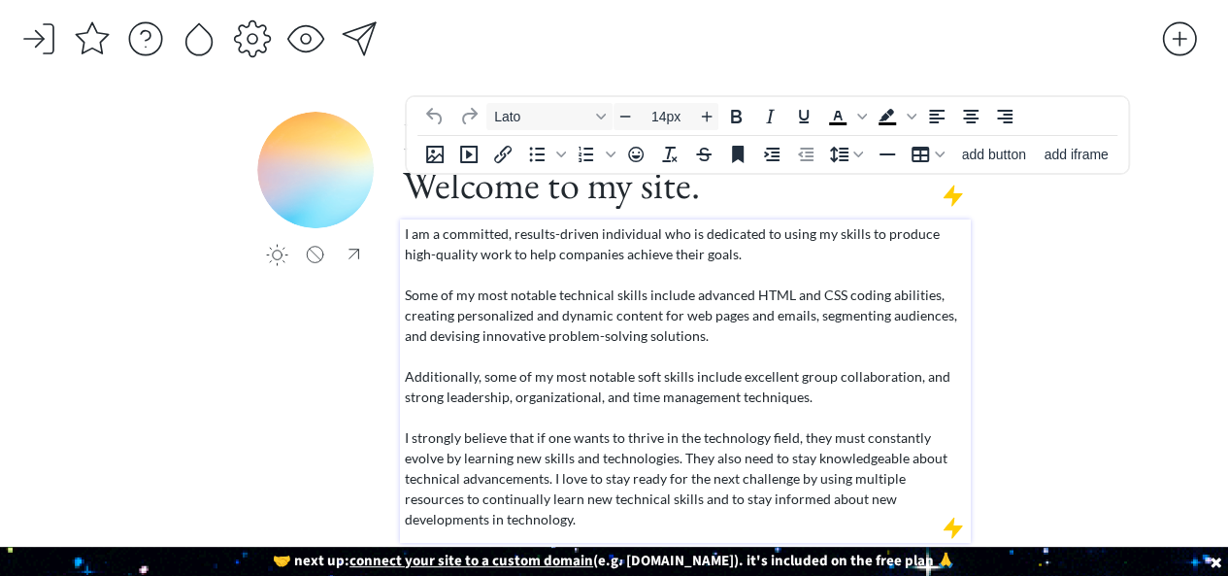
click at [494, 395] on p "I am a committed, results-driven individual who is dedicated to using my skills…" at bounding box center [686, 376] width 562 height 306
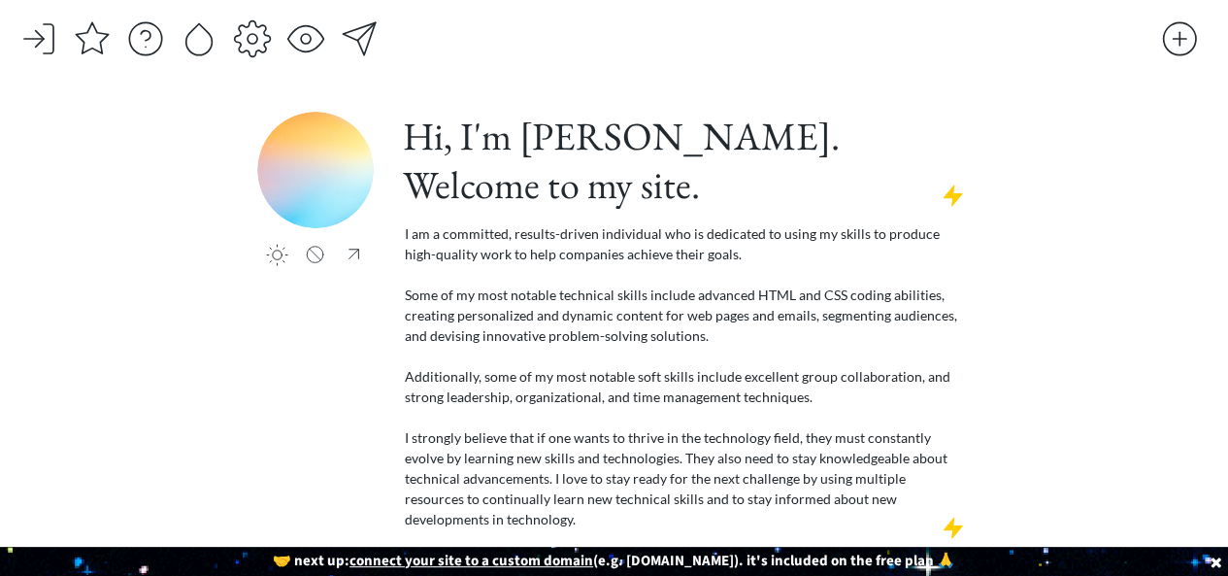
click at [274, 38] on div at bounding box center [589, 43] width 1141 height 49
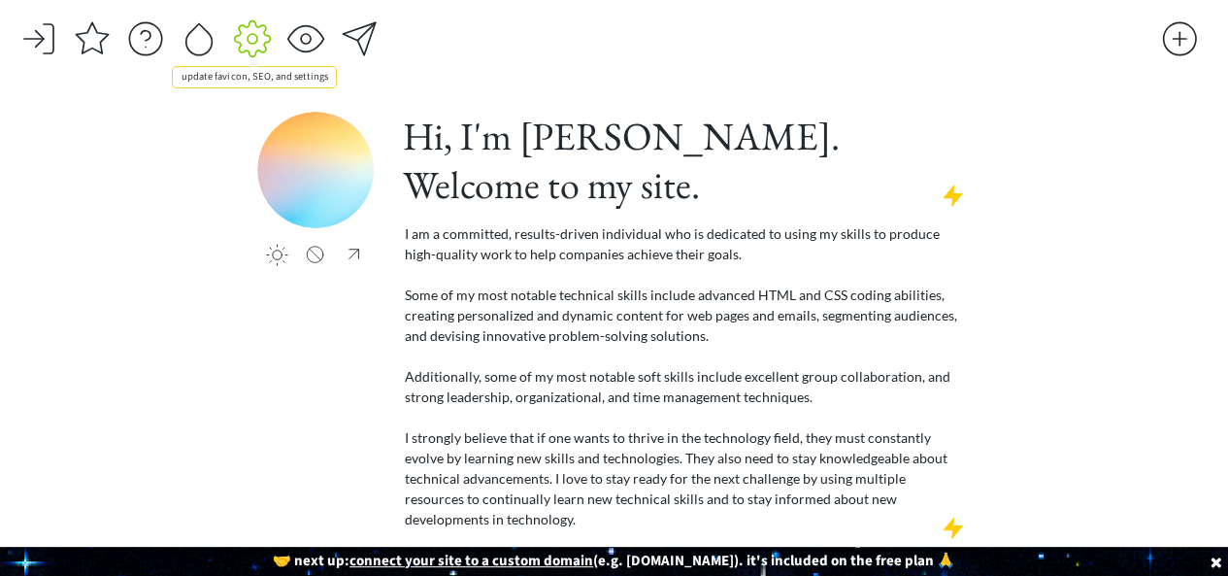
click at [248, 37] on div at bounding box center [252, 38] width 39 height 39
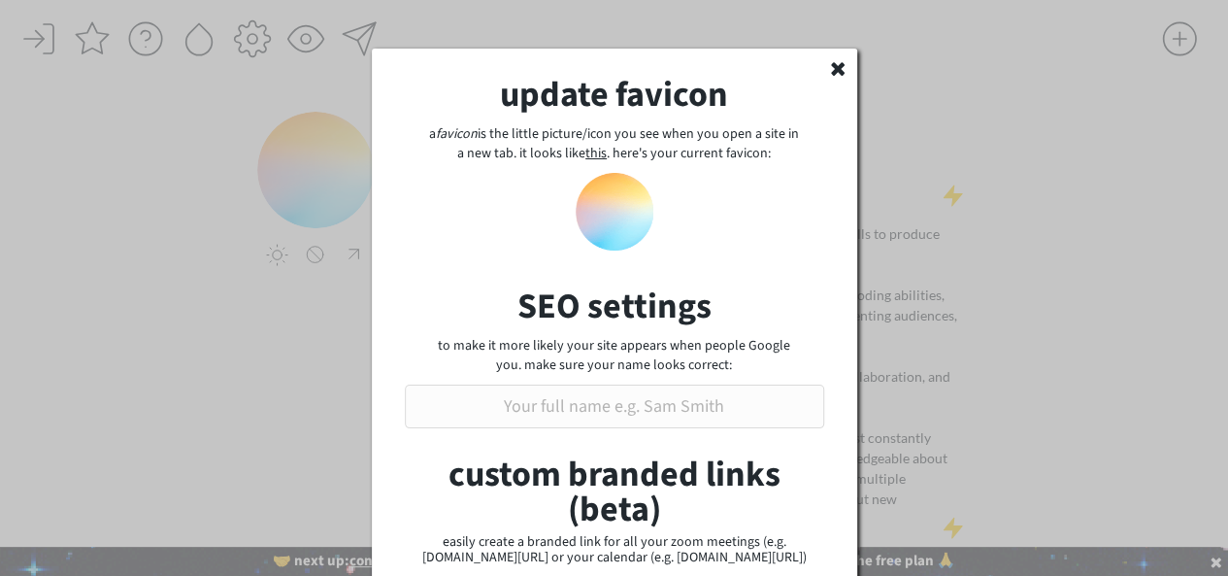
scroll to position [186, 0]
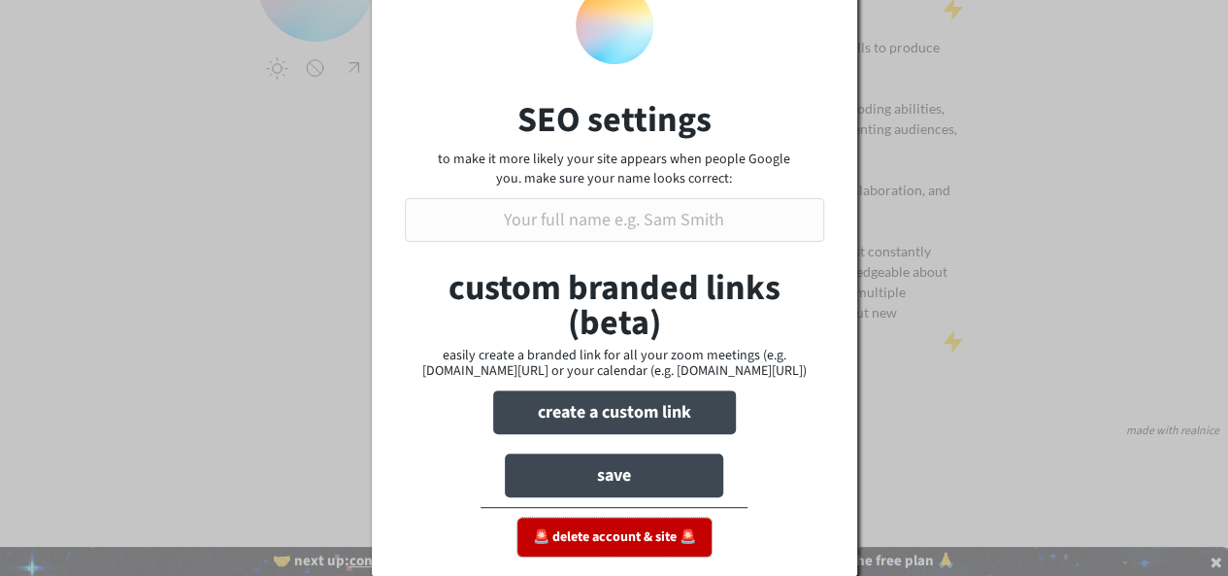
click at [672, 530] on button "🚨 delete account & site 🚨" at bounding box center [614, 536] width 194 height 39
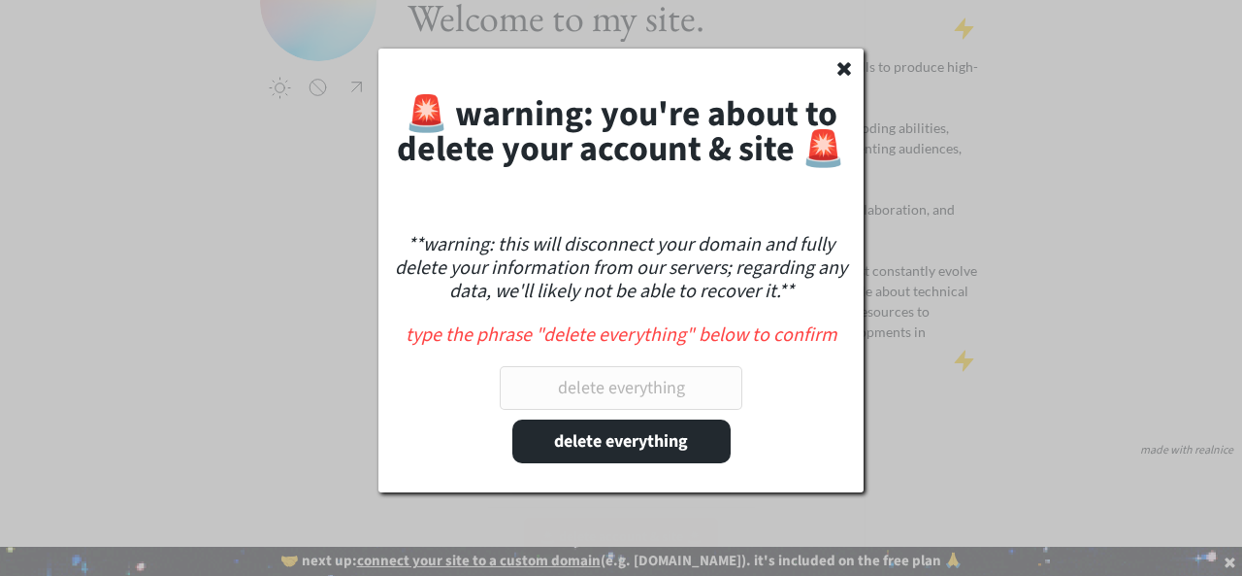
scroll to position [167, 0]
click at [648, 397] on input "input" at bounding box center [621, 388] width 243 height 44
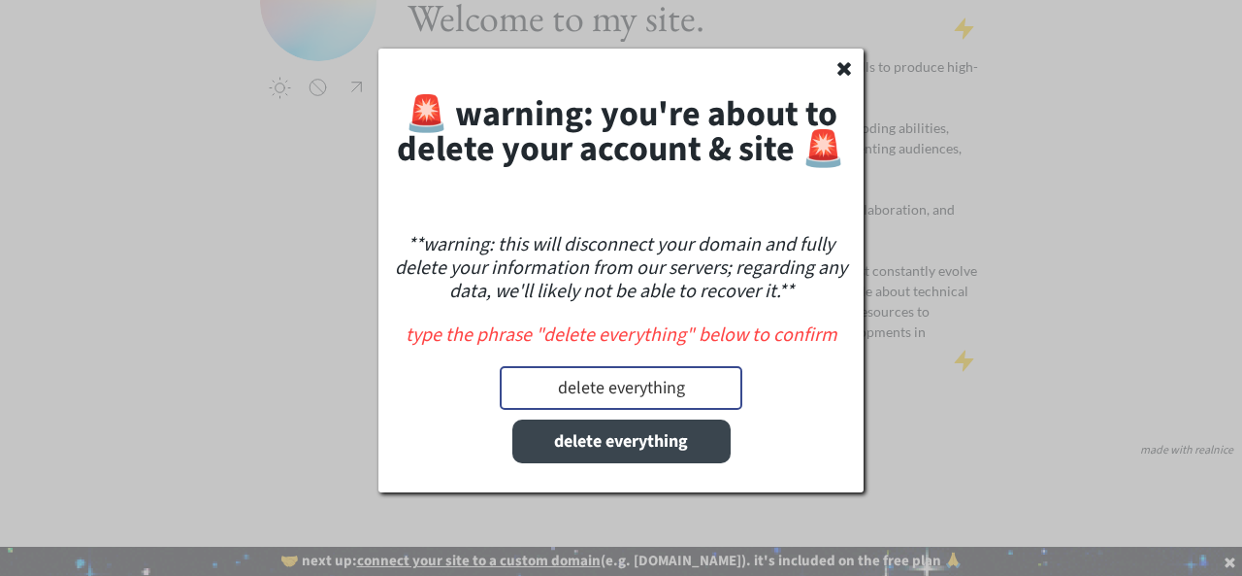
type input "delete everything"
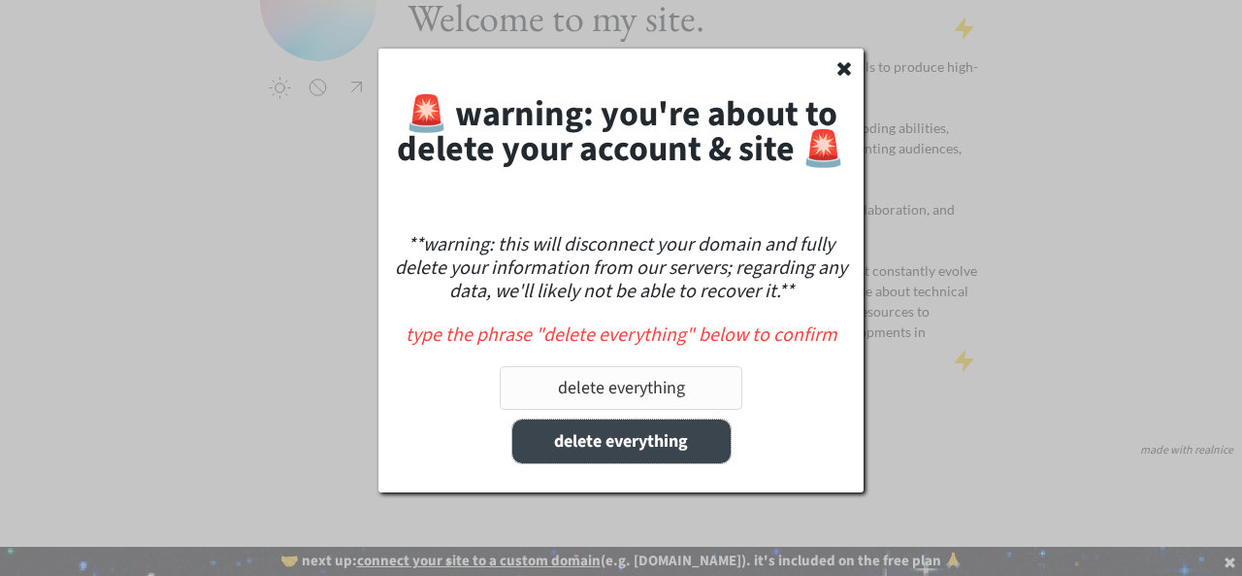
click at [658, 461] on button "delete everything" at bounding box center [622, 441] width 218 height 44
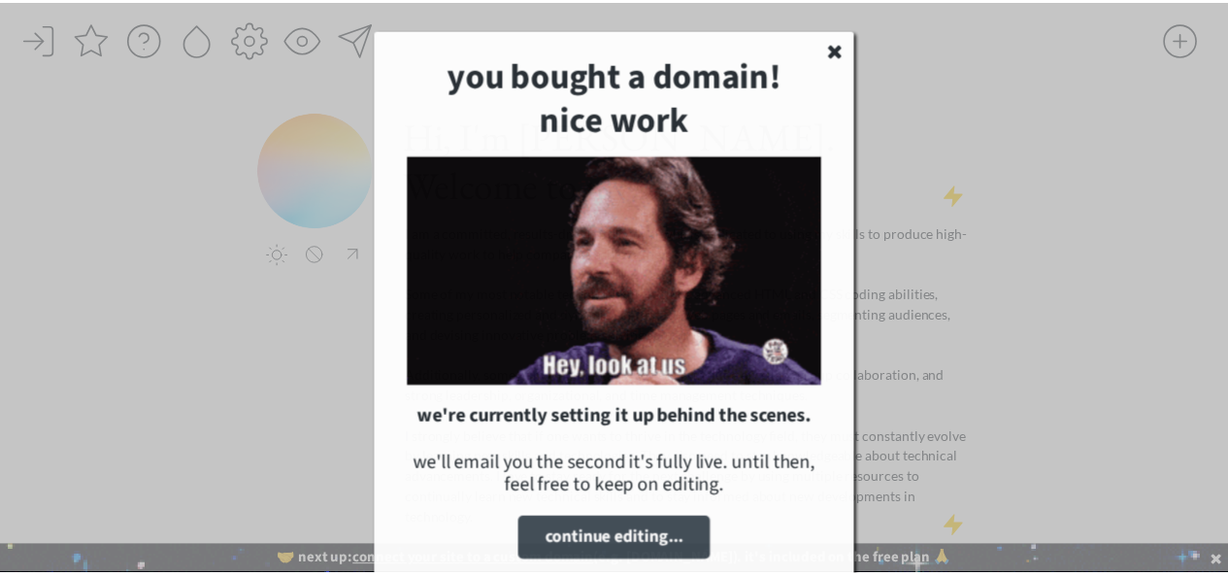
scroll to position [37, 0]
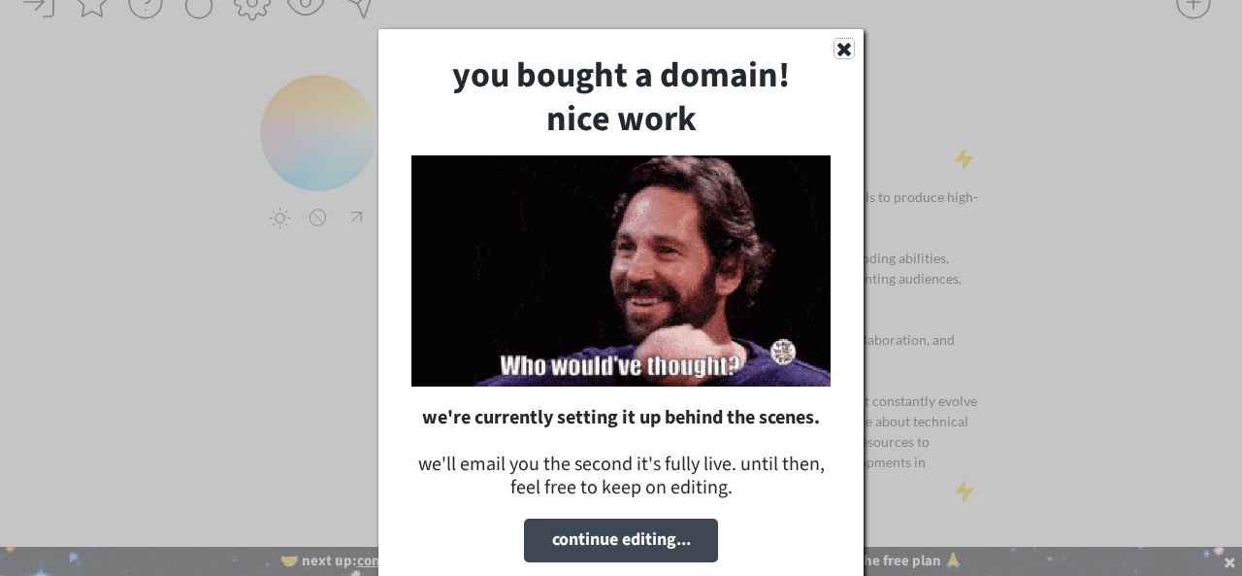
click at [841, 51] on use at bounding box center [845, 50] width 14 height 14
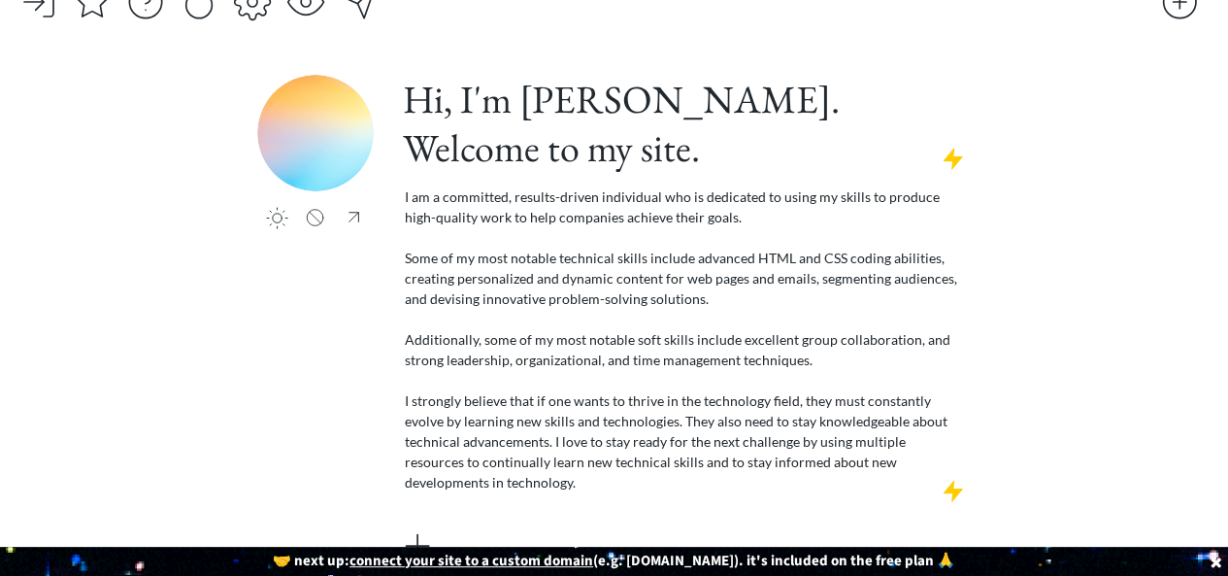
scroll to position [0, 0]
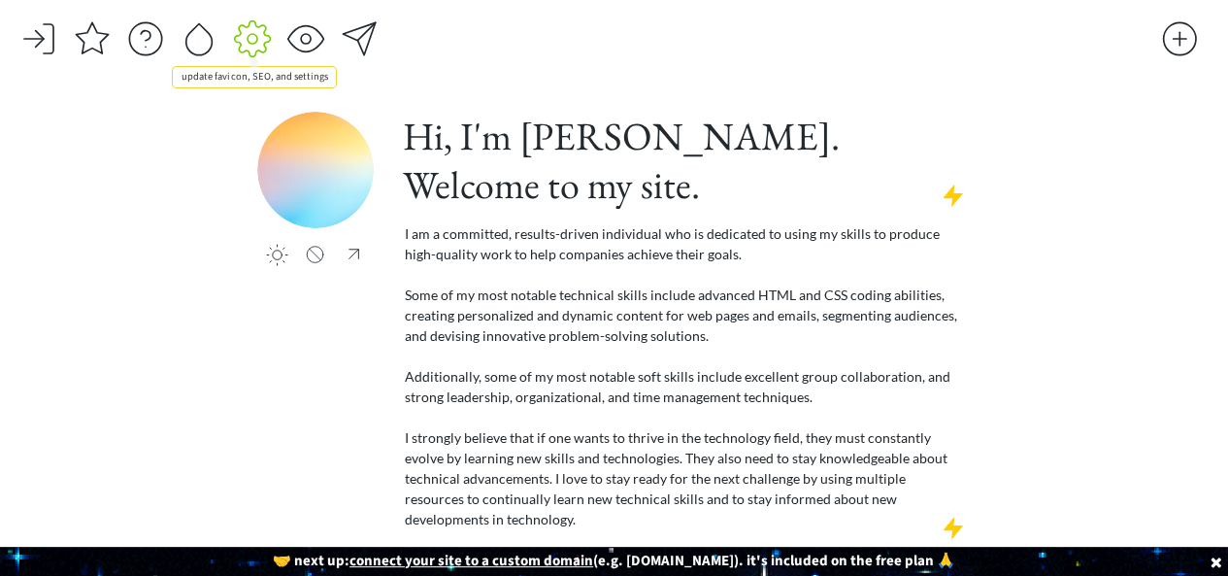
click at [244, 49] on div at bounding box center [252, 38] width 39 height 39
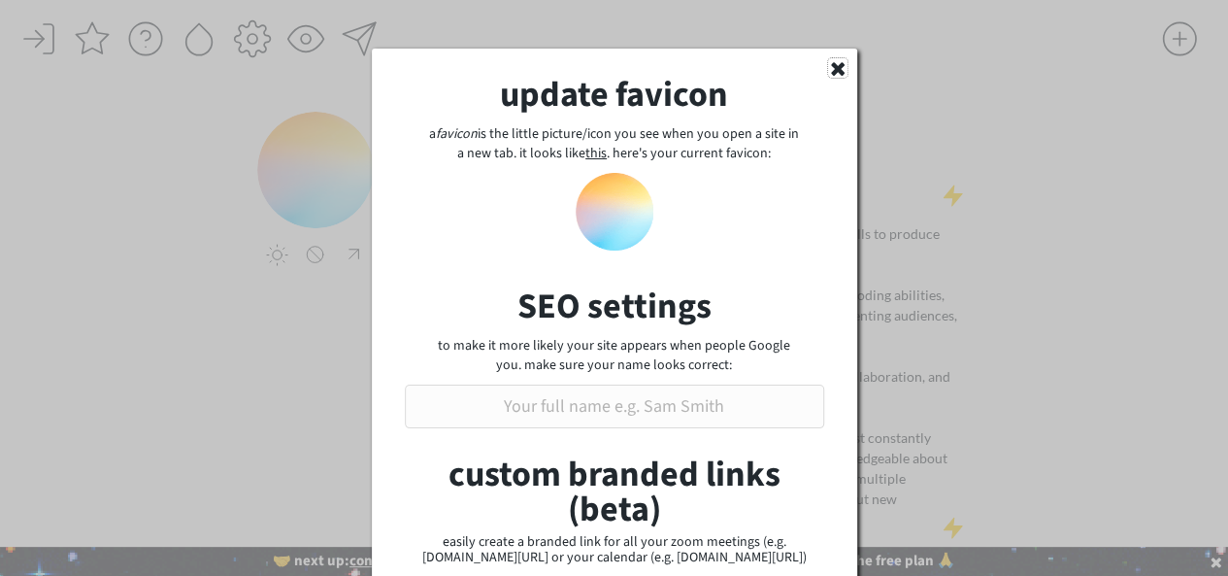
click at [835, 77] on icon at bounding box center [837, 67] width 19 height 19
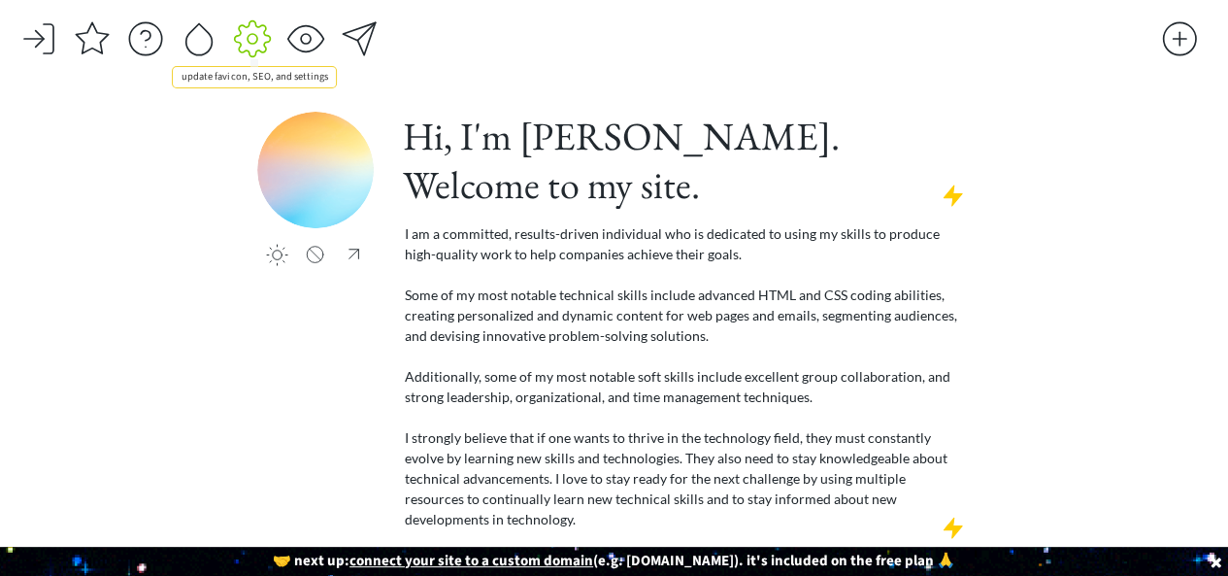
click at [262, 43] on div at bounding box center [252, 38] width 39 height 39
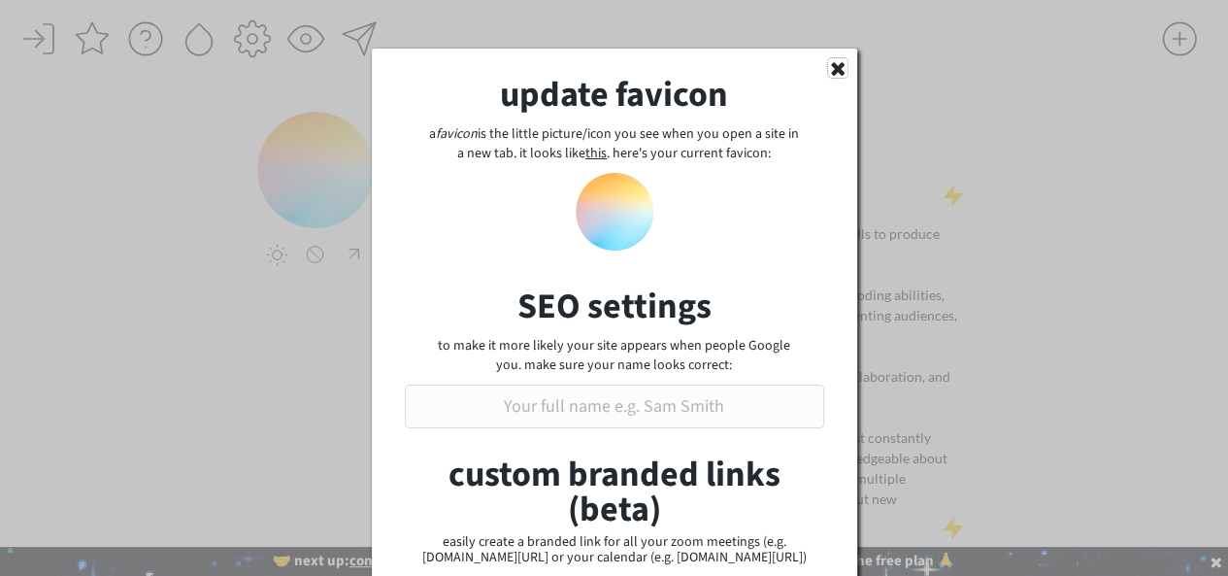
click at [841, 72] on use at bounding box center [838, 69] width 14 height 14
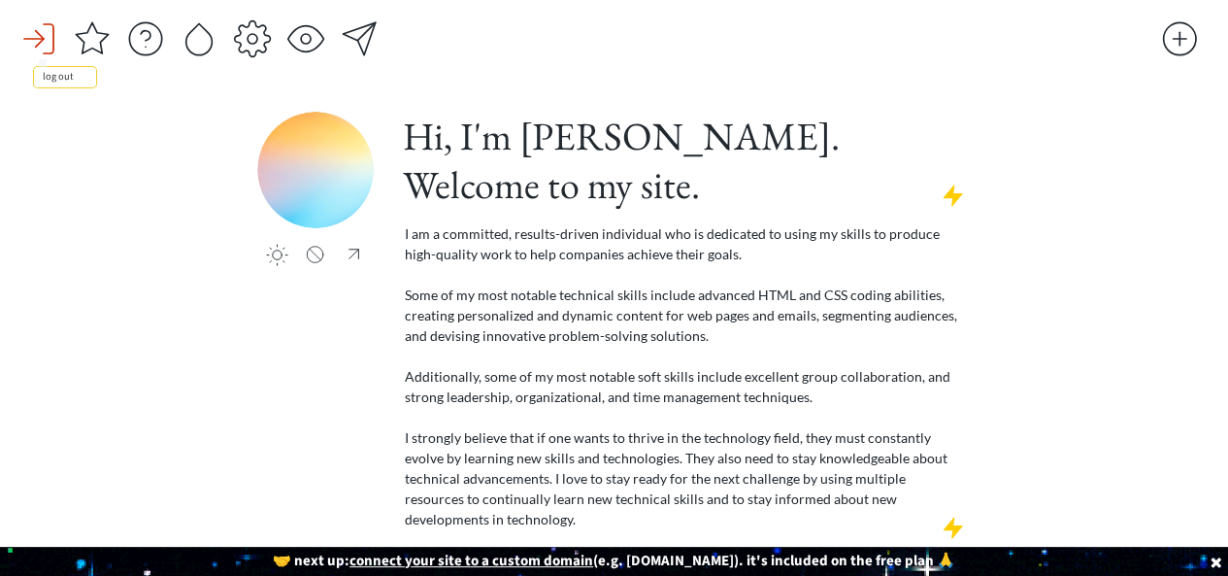
click at [21, 36] on div at bounding box center [38, 38] width 39 height 39
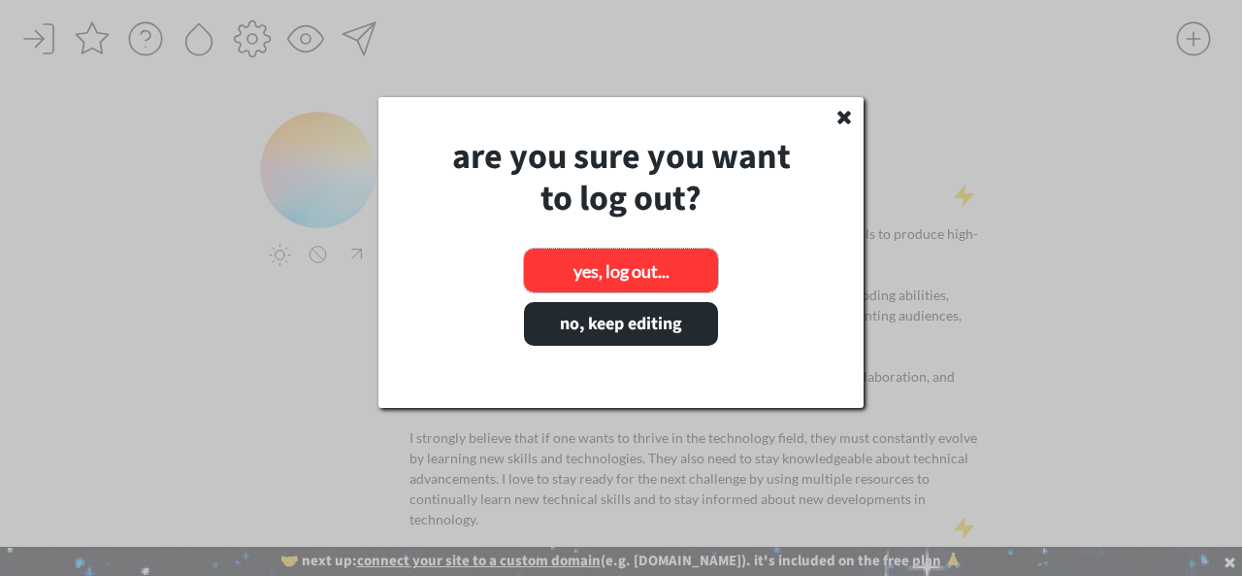
click at [637, 261] on button "yes, log out..." at bounding box center [621, 270] width 194 height 44
